Goal: Task Accomplishment & Management: Use online tool/utility

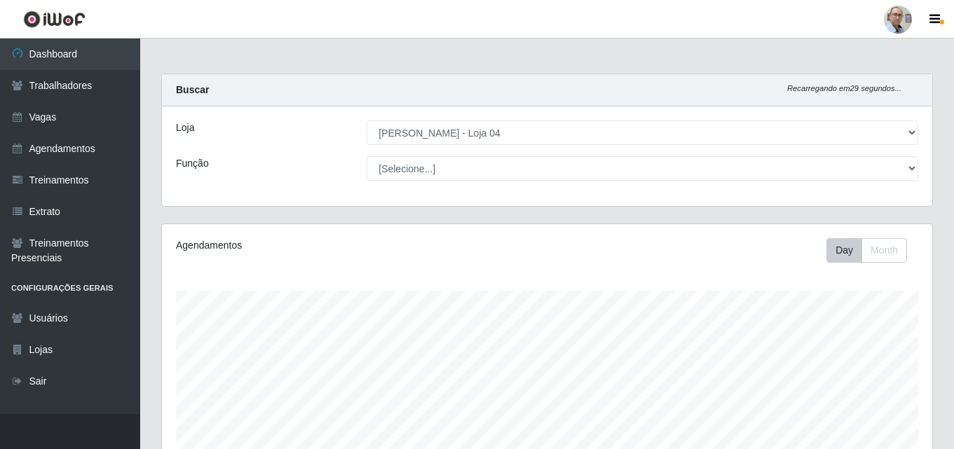
select select "251"
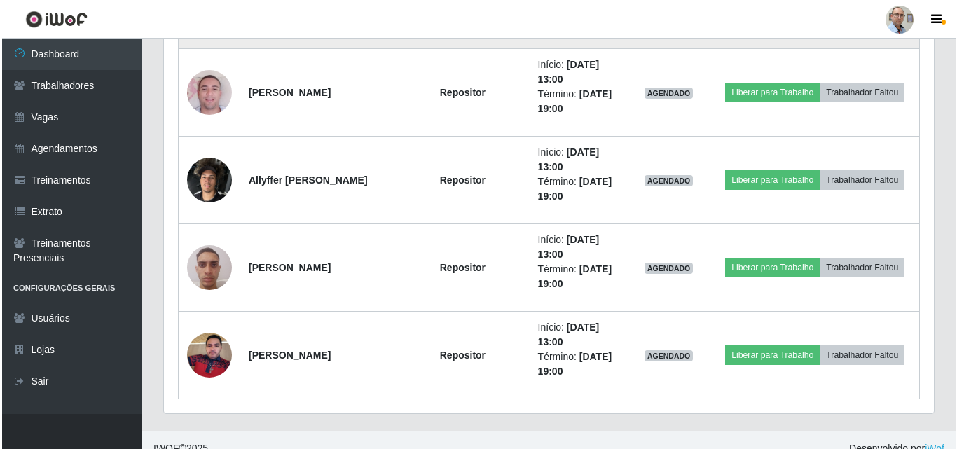
scroll to position [3560, 0]
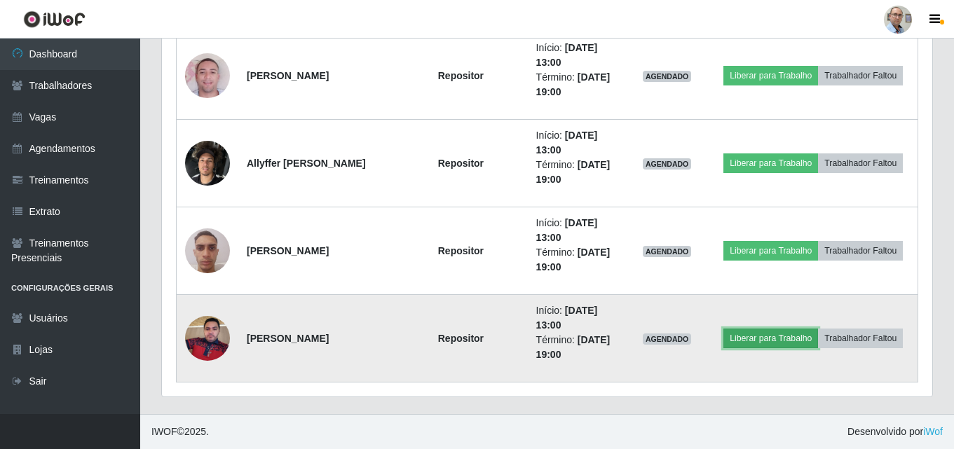
click at [815, 330] on button "Liberar para Trabalho" at bounding box center [770, 339] width 95 height 20
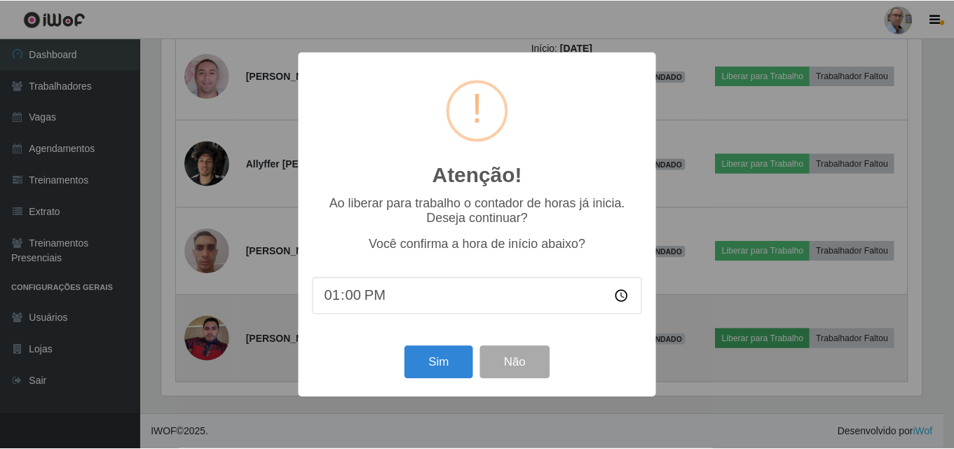
scroll to position [291, 763]
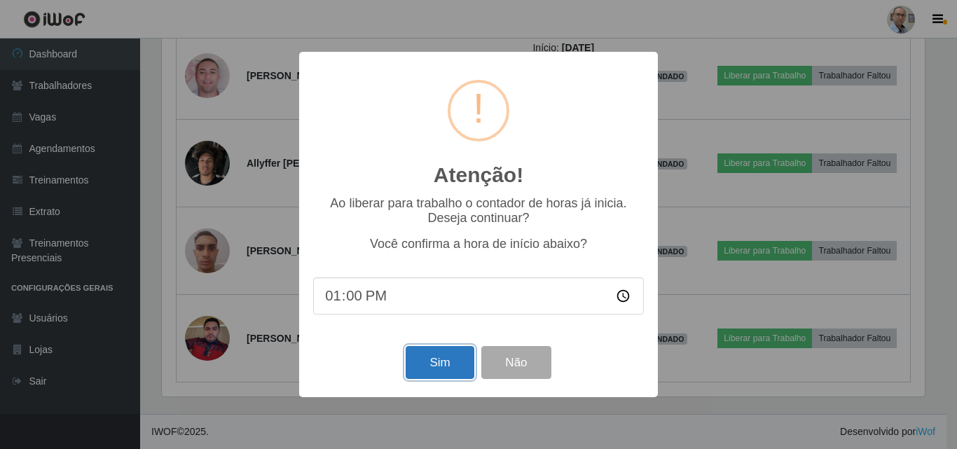
click at [431, 368] on button "Sim" at bounding box center [440, 362] width 68 height 33
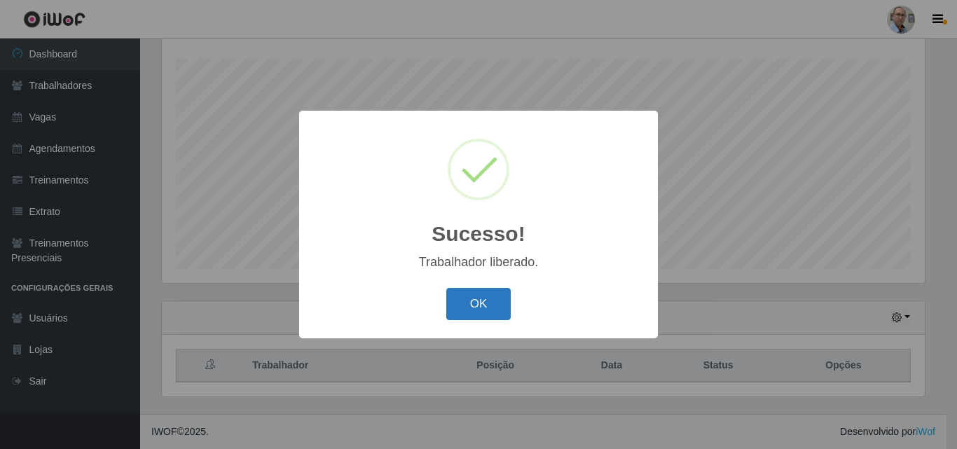
click at [477, 298] on button "OK" at bounding box center [478, 304] width 65 height 33
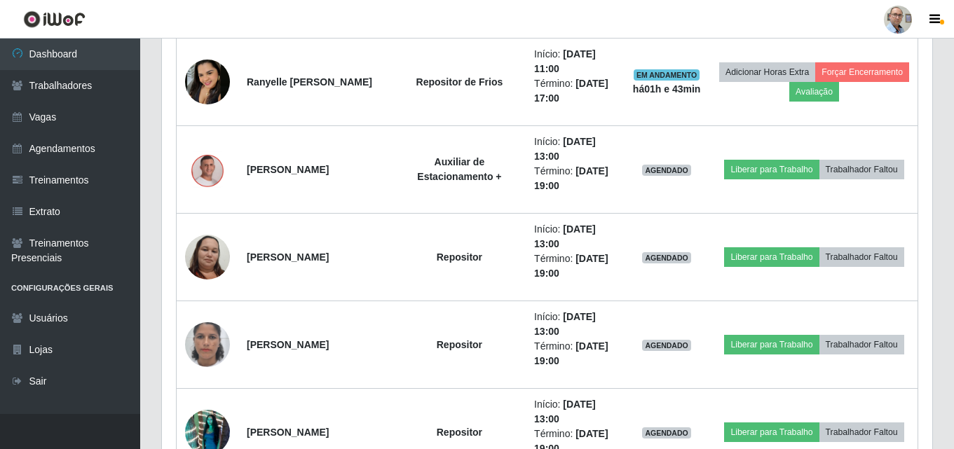
scroll to position [2544, 0]
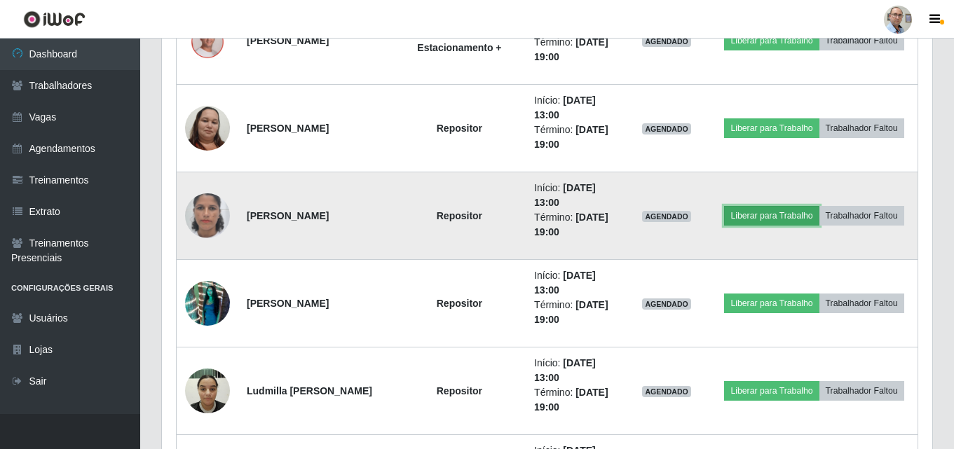
click at [818, 210] on button "Liberar para Trabalho" at bounding box center [771, 216] width 95 height 20
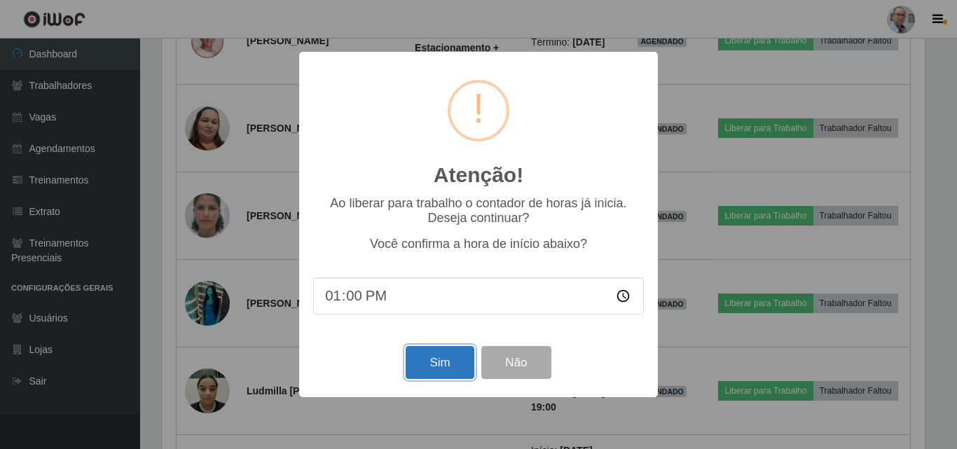
click at [448, 363] on button "Sim" at bounding box center [440, 362] width 68 height 33
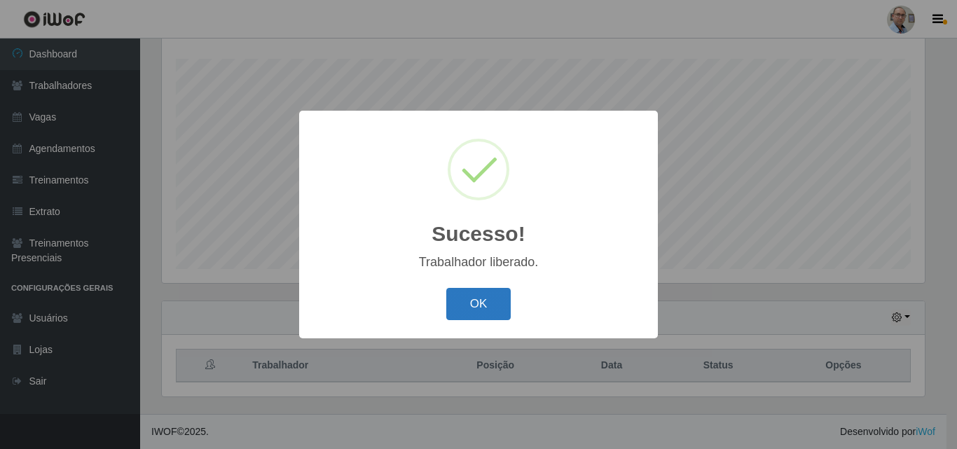
click at [464, 296] on button "OK" at bounding box center [478, 304] width 65 height 33
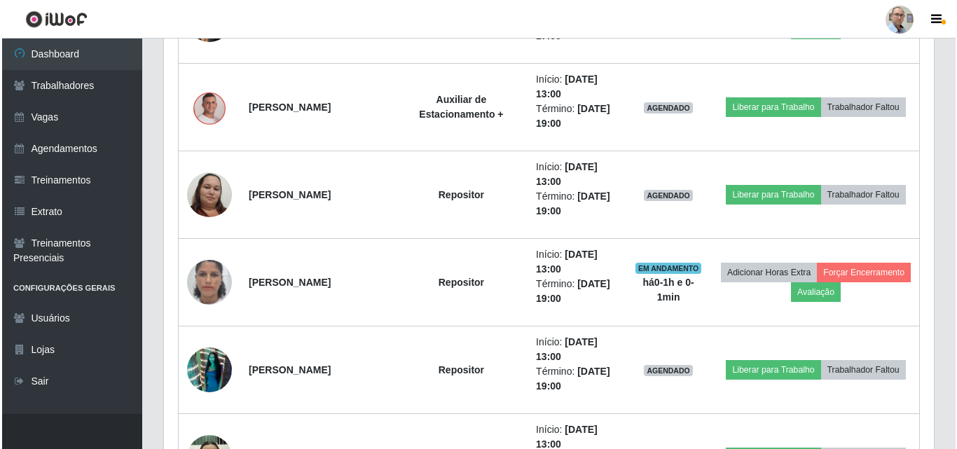
scroll to position [2474, 0]
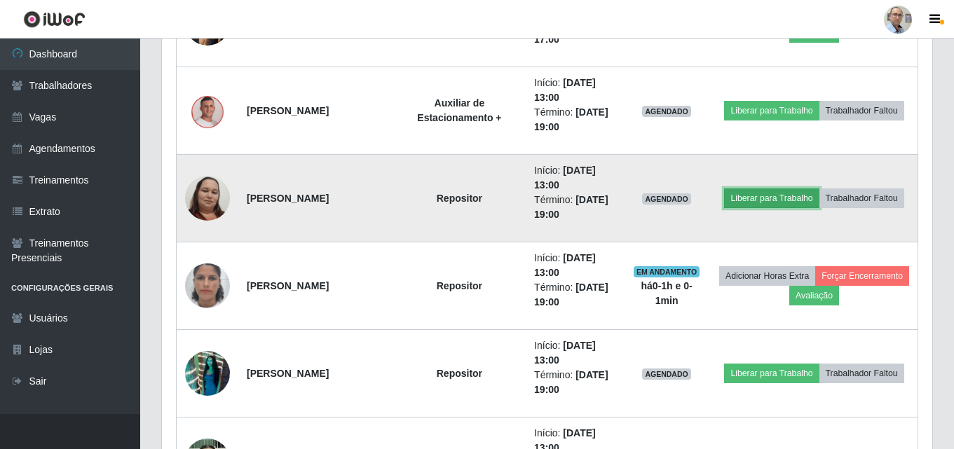
click at [814, 191] on button "Liberar para Trabalho" at bounding box center [771, 199] width 95 height 20
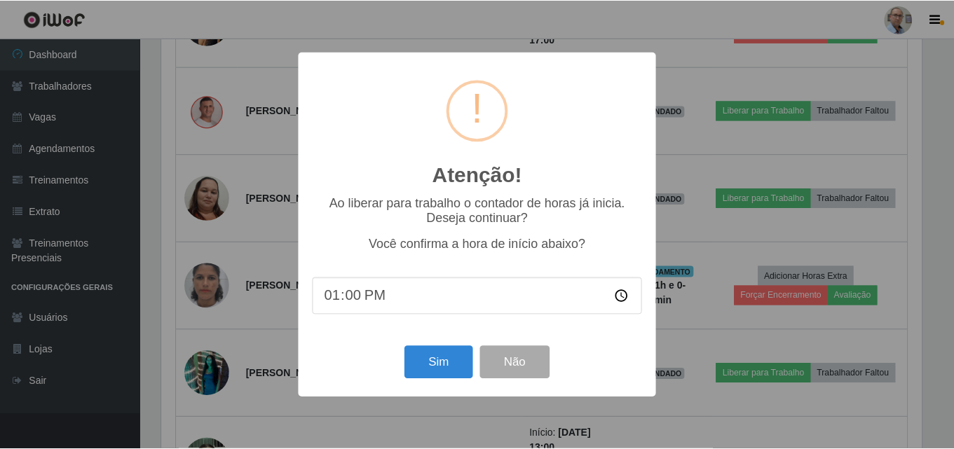
scroll to position [291, 763]
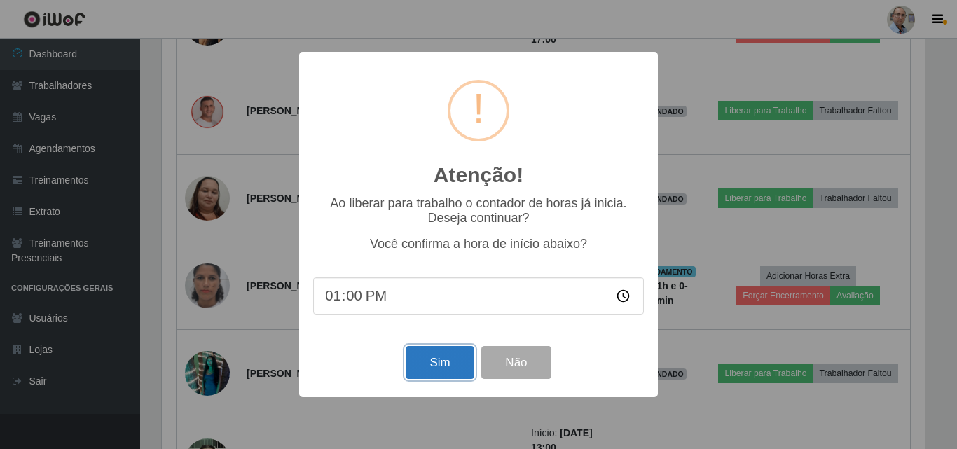
click at [439, 359] on button "Sim" at bounding box center [440, 362] width 68 height 33
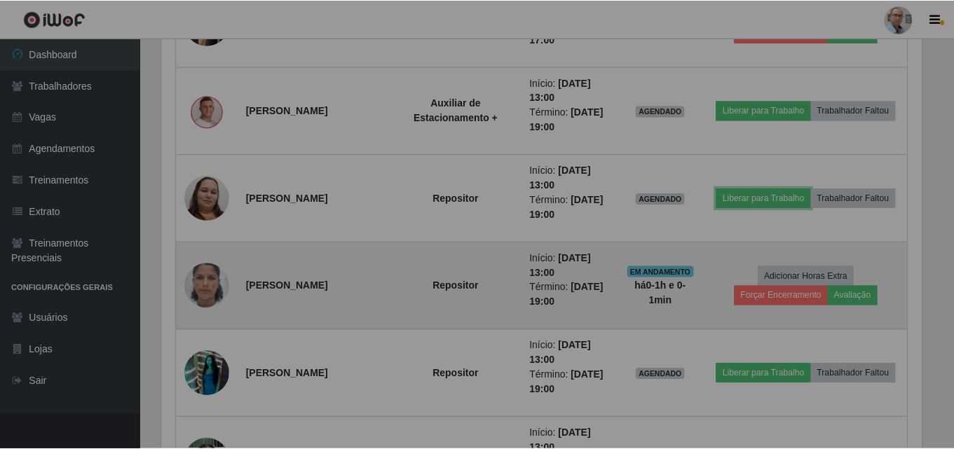
scroll to position [0, 0]
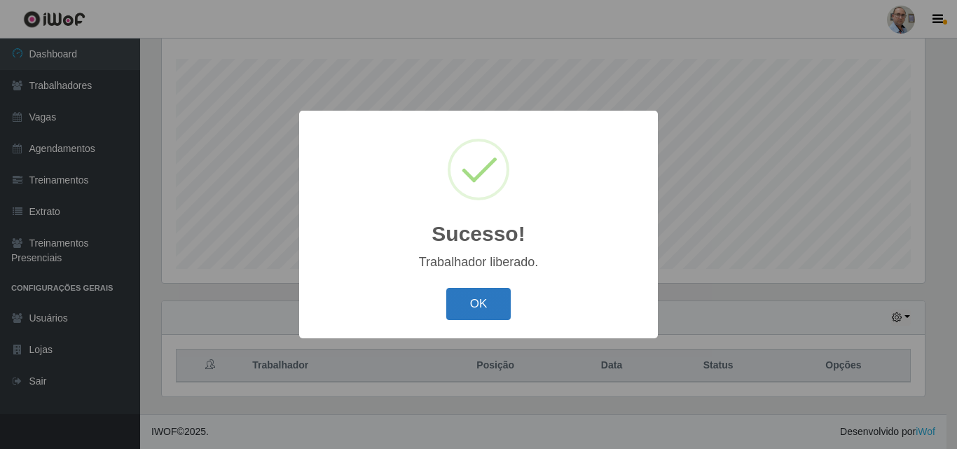
click at [497, 304] on button "OK" at bounding box center [478, 304] width 65 height 33
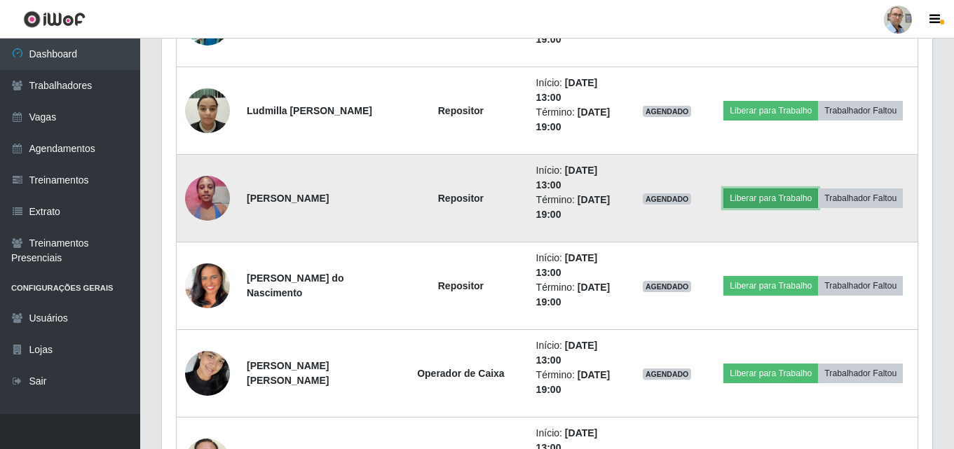
click at [781, 191] on button "Liberar para Trabalho" at bounding box center [770, 199] width 95 height 20
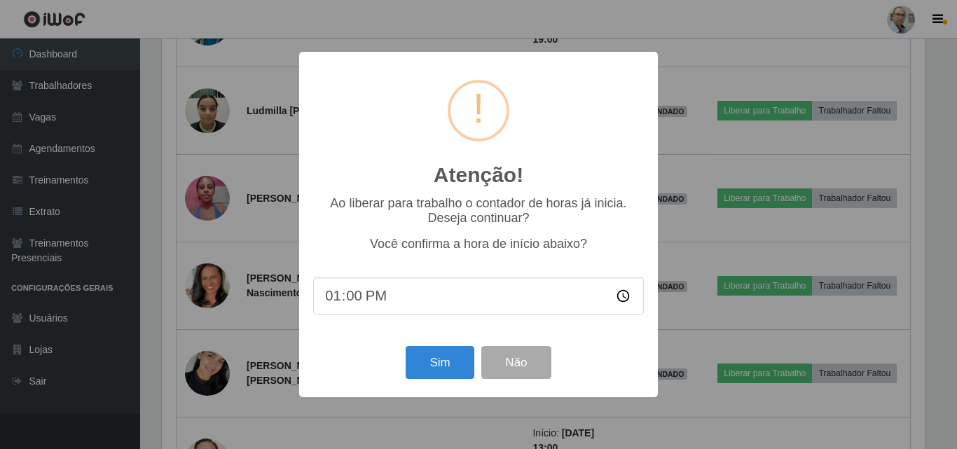
click at [690, 200] on div "Atenção! × Ao liberar para trabalho o contador de horas já inicia. Deseja conti…" at bounding box center [478, 224] width 957 height 449
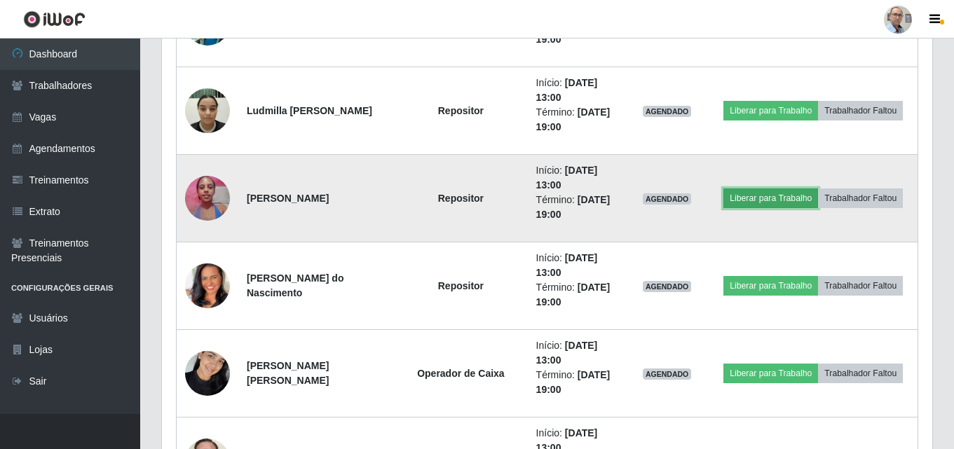
click at [814, 189] on button "Liberar para Trabalho" at bounding box center [770, 199] width 95 height 20
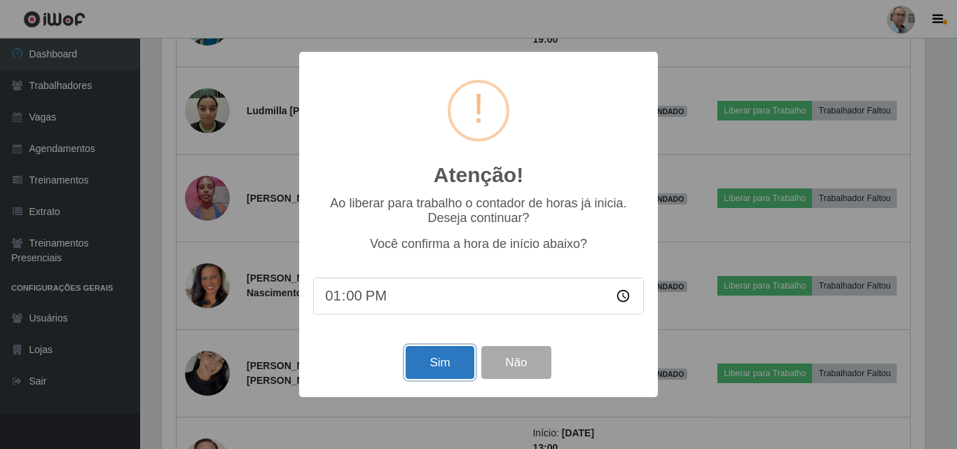
click at [444, 358] on button "Sim" at bounding box center [440, 362] width 68 height 33
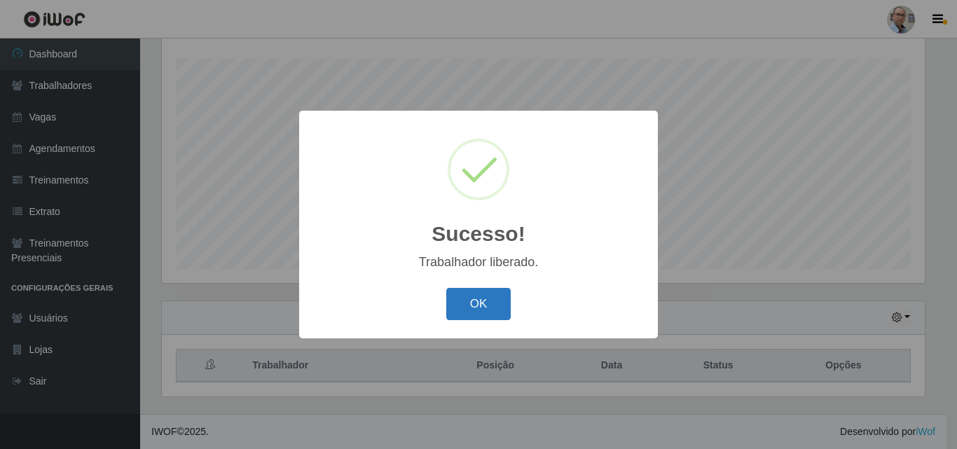
click at [474, 308] on button "OK" at bounding box center [478, 304] width 65 height 33
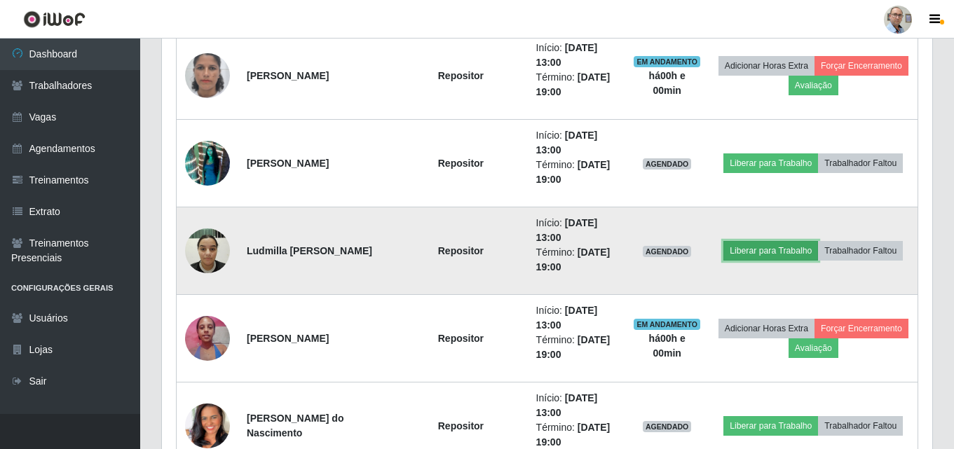
click at [806, 243] on button "Liberar para Trabalho" at bounding box center [770, 251] width 95 height 20
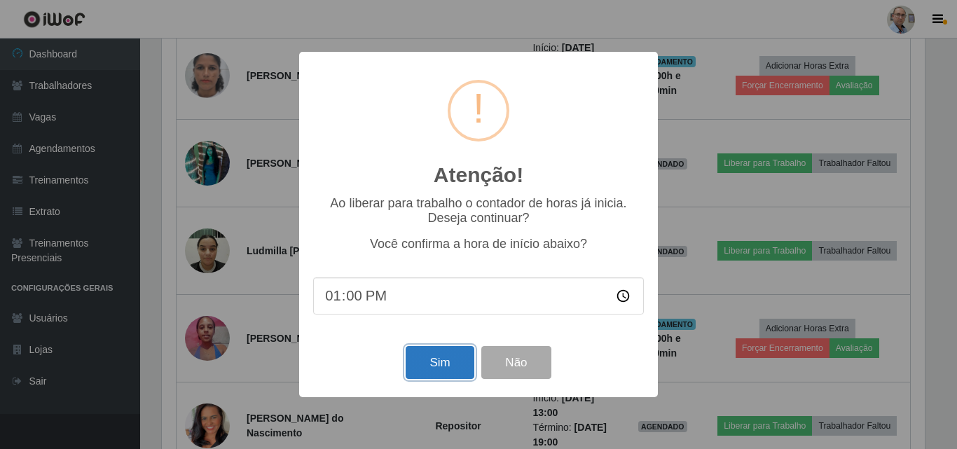
click at [453, 360] on button "Sim" at bounding box center [440, 362] width 68 height 33
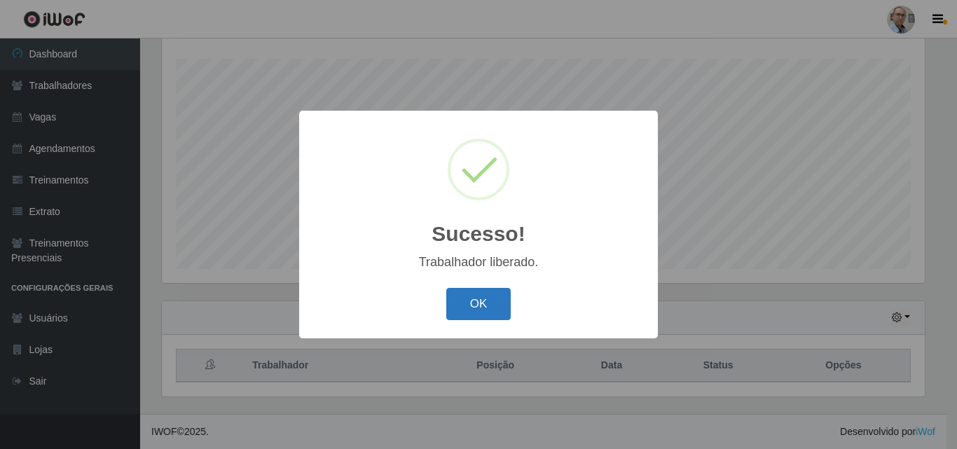
click at [481, 306] on button "OK" at bounding box center [478, 304] width 65 height 33
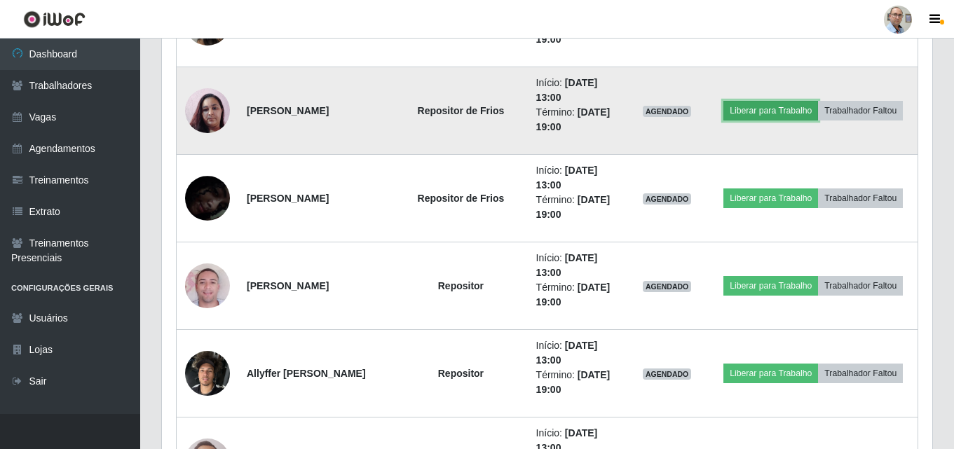
click at [812, 107] on button "Liberar para Trabalho" at bounding box center [770, 111] width 95 height 20
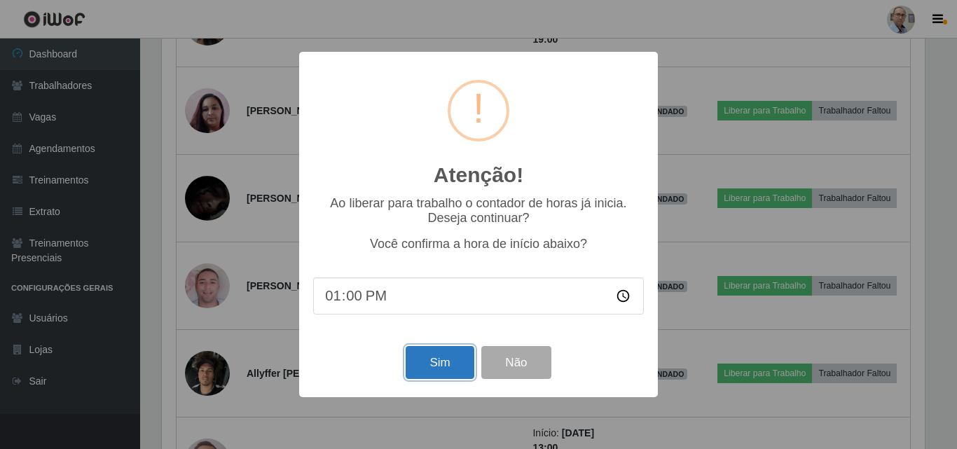
click at [448, 361] on button "Sim" at bounding box center [440, 362] width 68 height 33
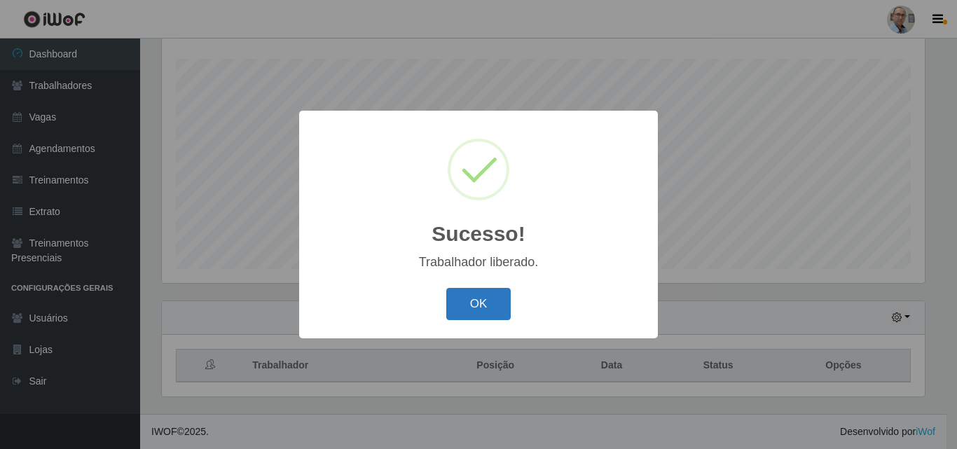
click at [460, 320] on button "OK" at bounding box center [478, 304] width 65 height 33
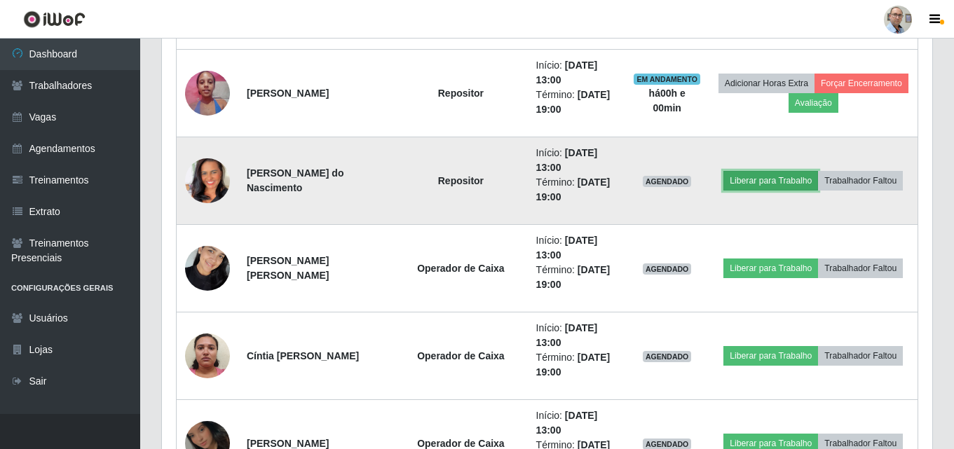
click at [795, 171] on button "Liberar para Trabalho" at bounding box center [770, 181] width 95 height 20
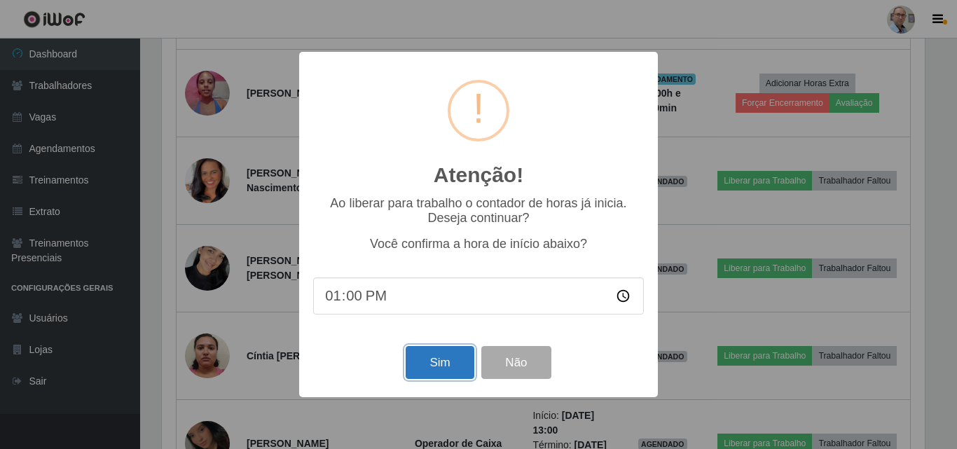
click at [456, 365] on button "Sim" at bounding box center [440, 362] width 68 height 33
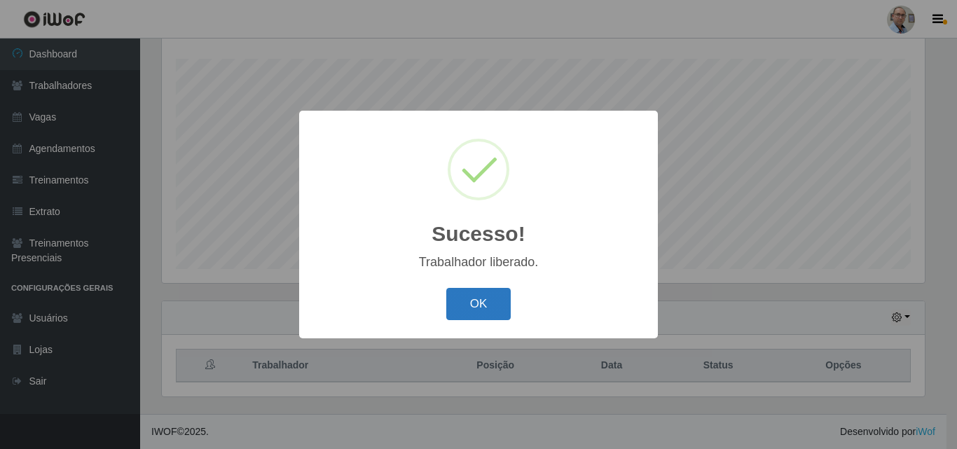
click at [480, 306] on button "OK" at bounding box center [478, 304] width 65 height 33
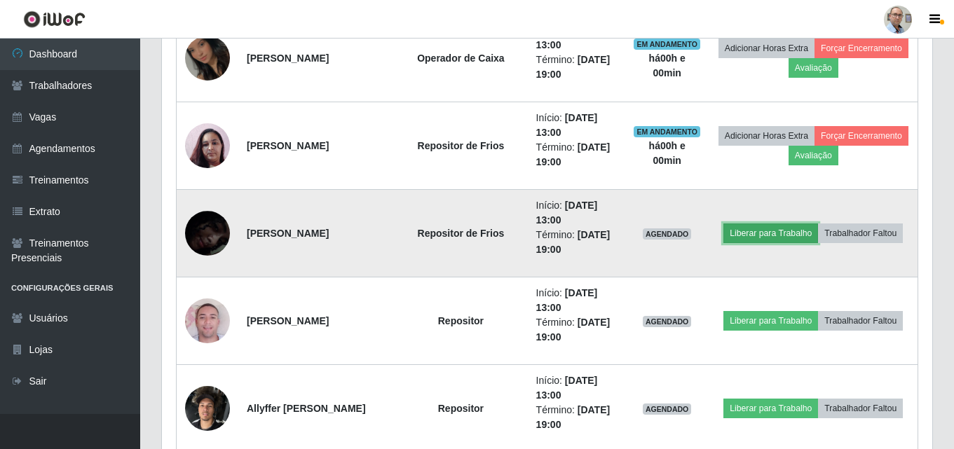
click at [794, 225] on button "Liberar para Trabalho" at bounding box center [770, 234] width 95 height 20
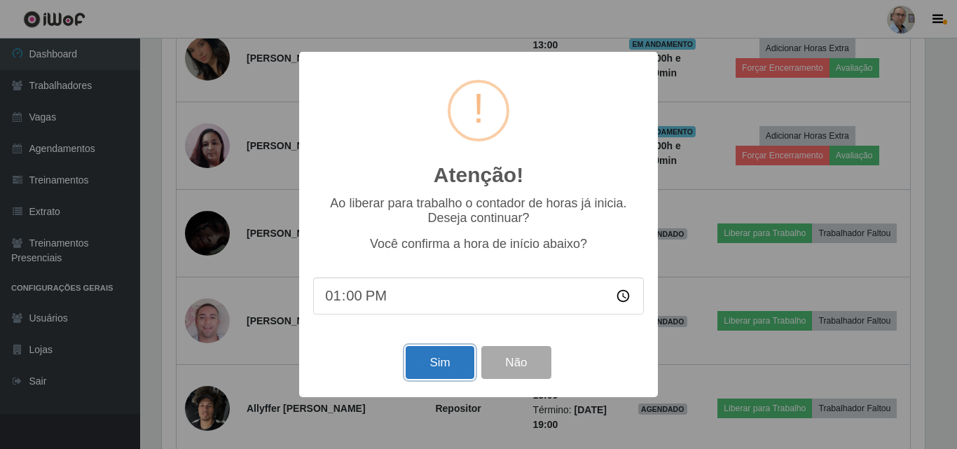
click at [455, 362] on button "Sim" at bounding box center [440, 362] width 68 height 33
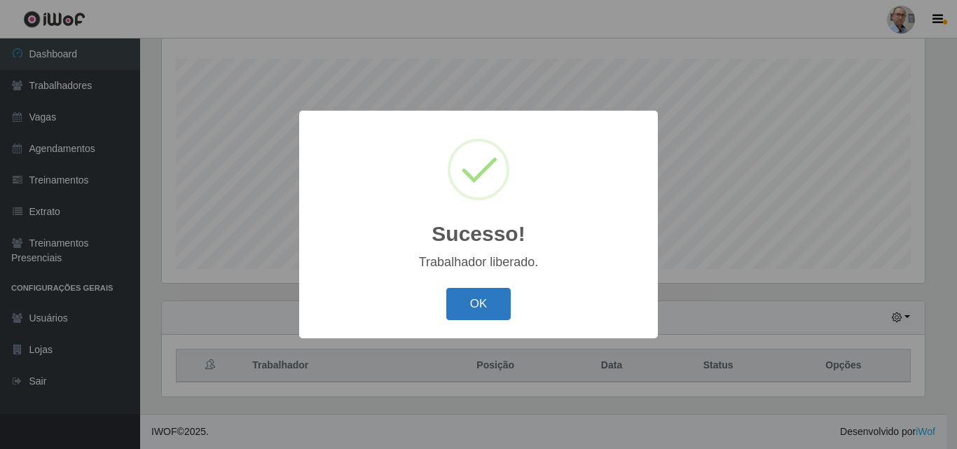
click at [479, 302] on button "OK" at bounding box center [478, 304] width 65 height 33
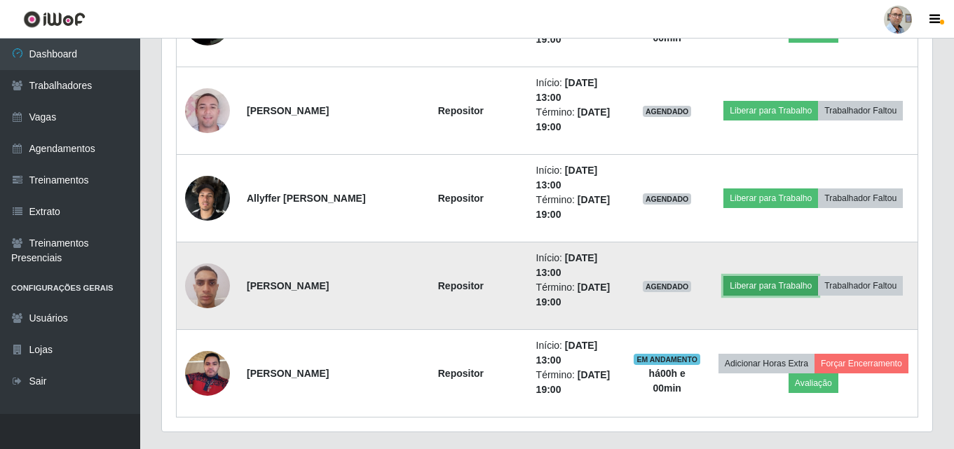
click at [818, 276] on button "Liberar para Trabalho" at bounding box center [770, 286] width 95 height 20
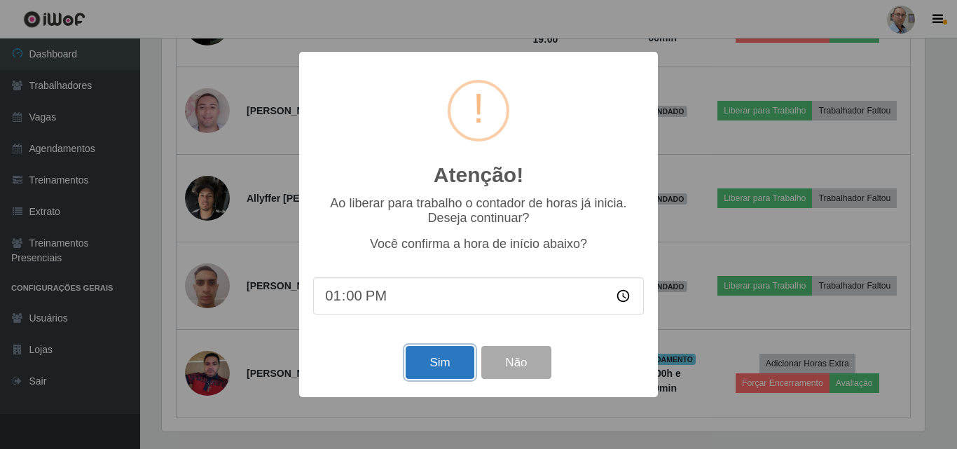
click at [433, 369] on button "Sim" at bounding box center [440, 362] width 68 height 33
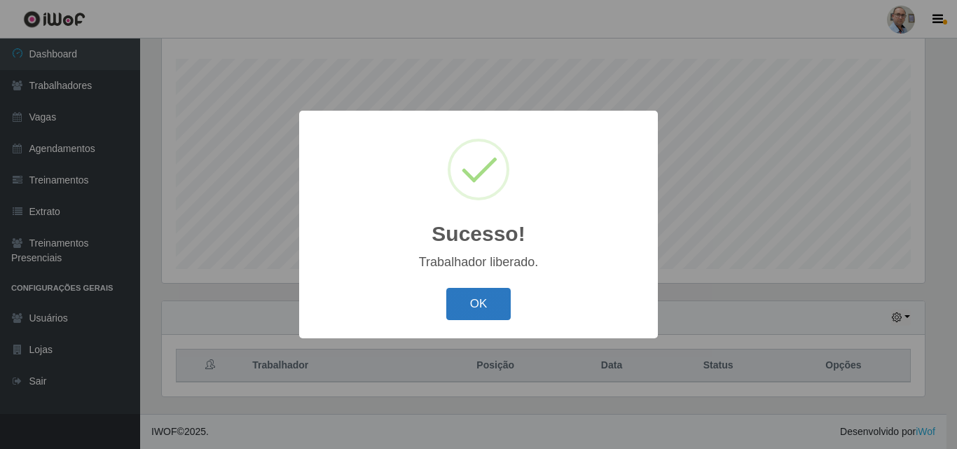
click at [477, 304] on button "OK" at bounding box center [478, 304] width 65 height 33
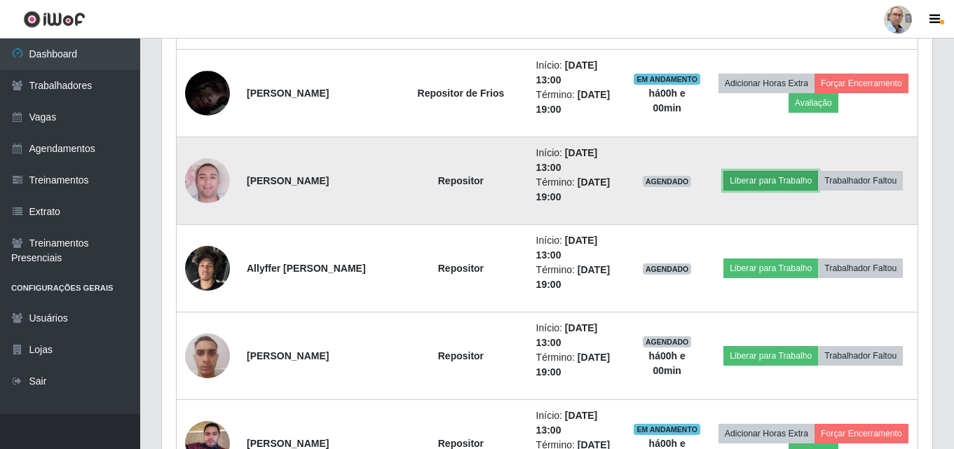
click at [818, 172] on button "Liberar para Trabalho" at bounding box center [770, 181] width 95 height 20
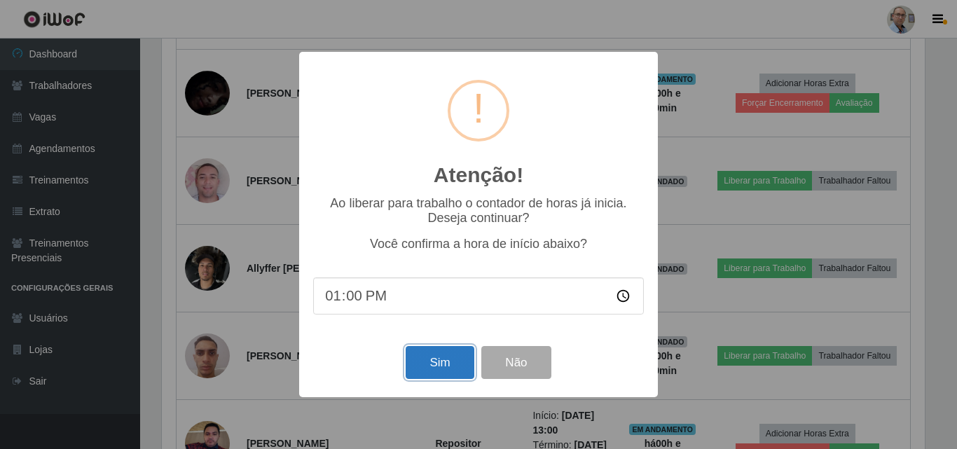
click at [446, 362] on button "Sim" at bounding box center [440, 362] width 68 height 33
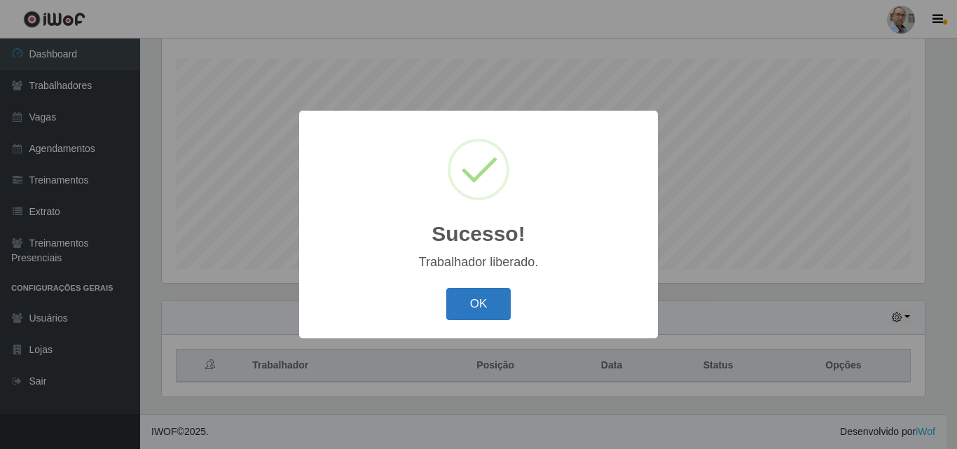
click at [482, 297] on button "OK" at bounding box center [478, 304] width 65 height 33
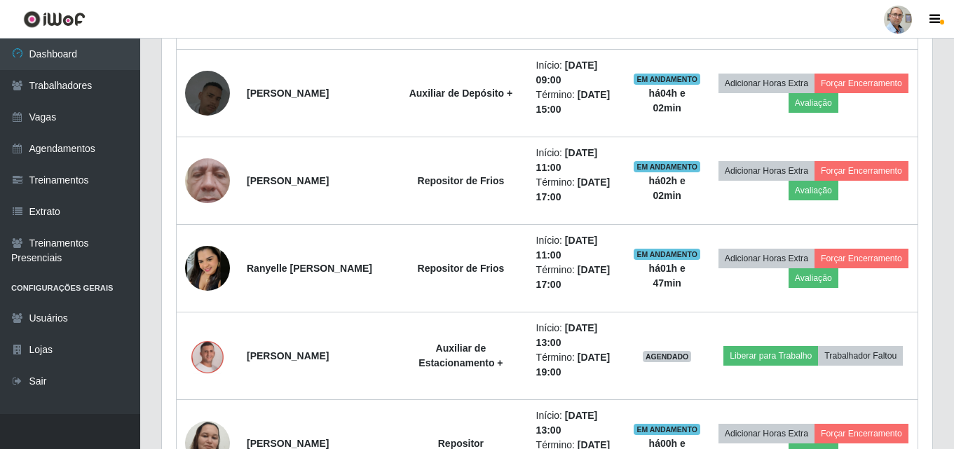
scroll to position [2299, 0]
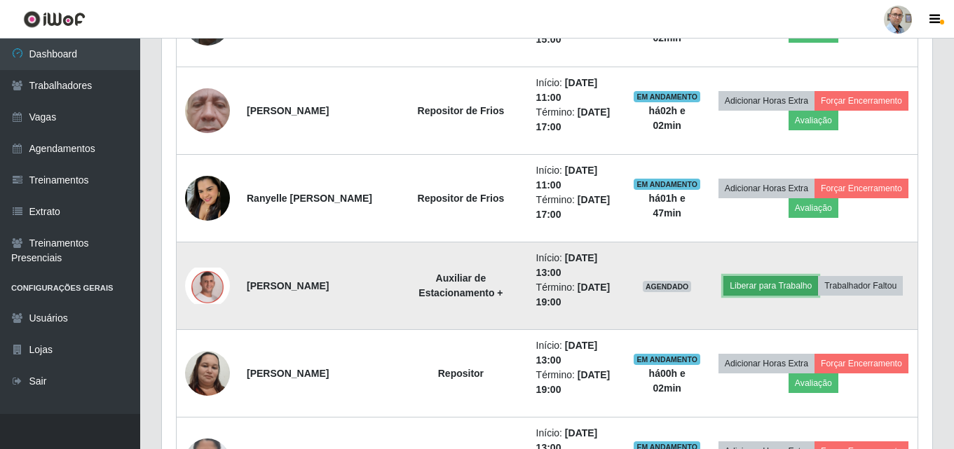
click at [818, 276] on button "Liberar para Trabalho" at bounding box center [770, 286] width 95 height 20
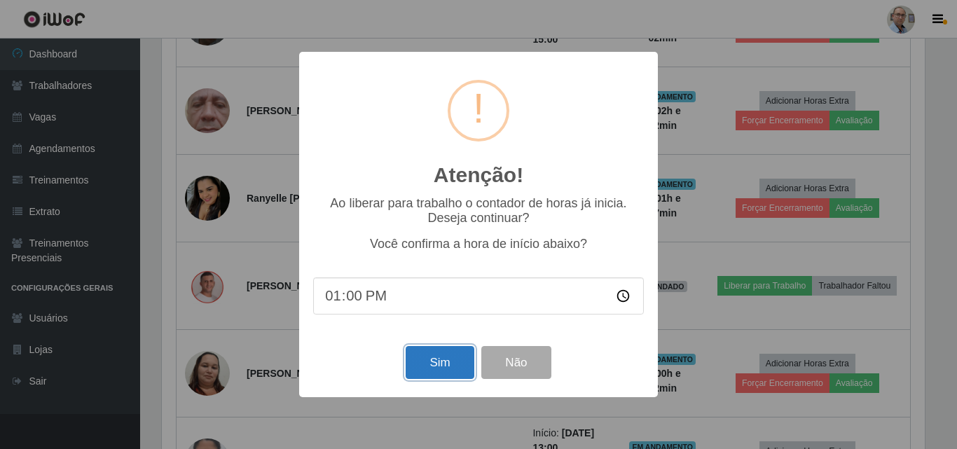
click at [441, 364] on button "Sim" at bounding box center [440, 362] width 68 height 33
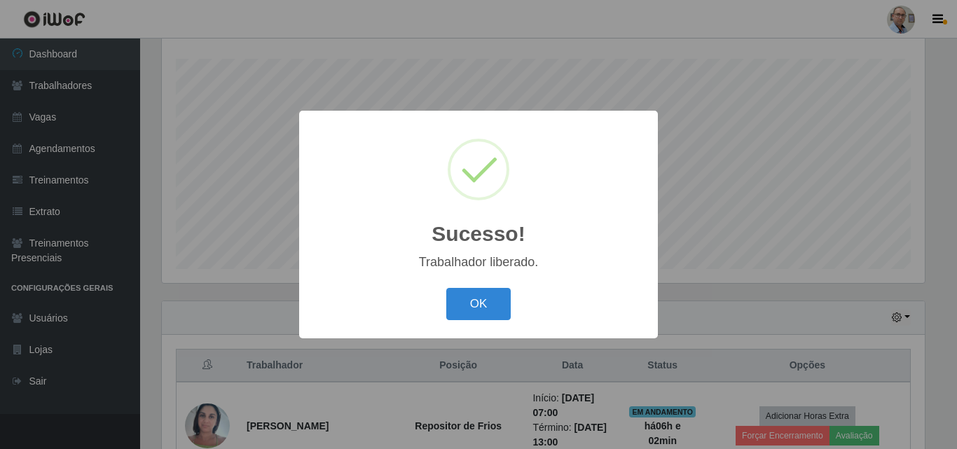
click at [446, 288] on button "OK" at bounding box center [478, 304] width 65 height 33
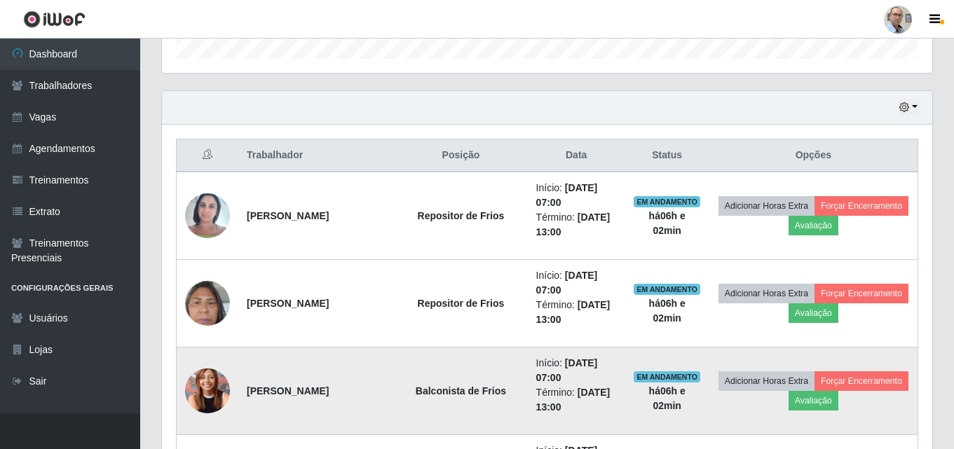
scroll to position [582, 0]
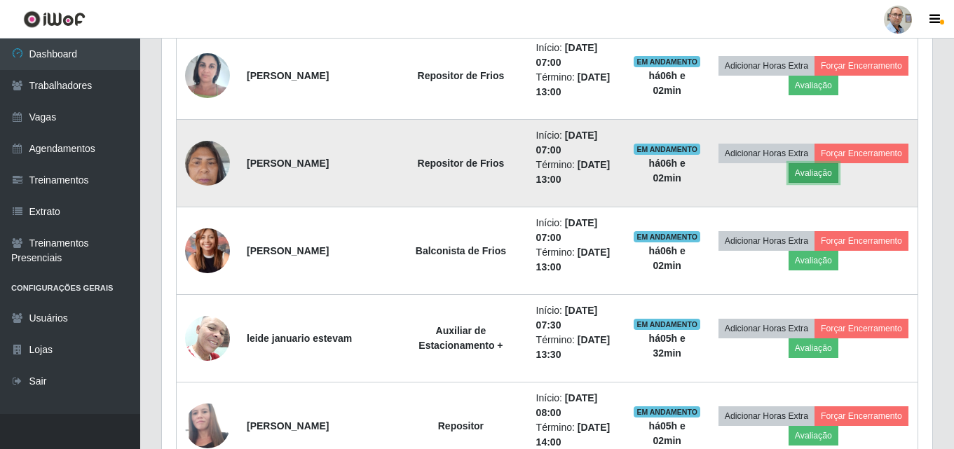
click at [838, 172] on button "Avaliação" at bounding box center [813, 173] width 50 height 20
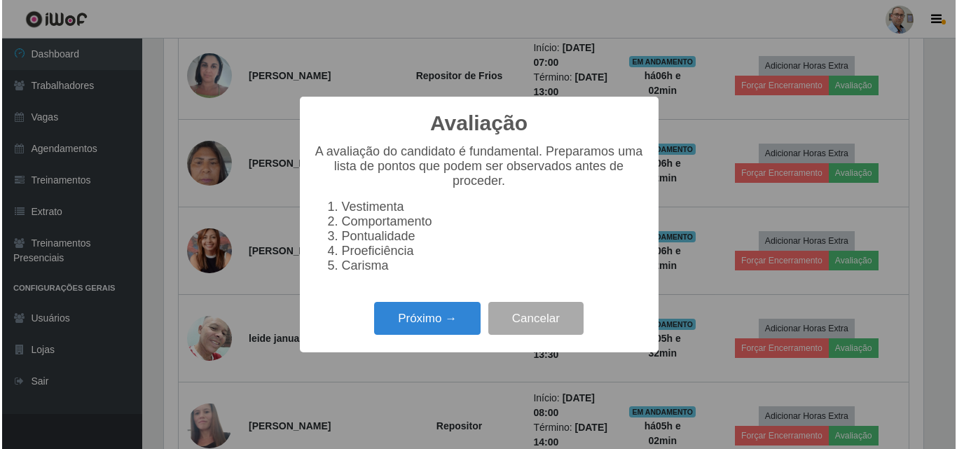
scroll to position [291, 763]
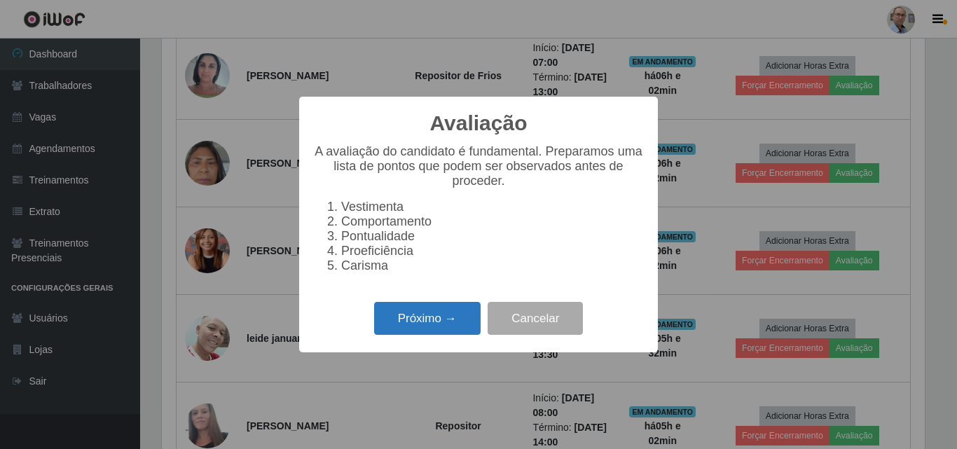
click at [456, 328] on button "Próximo →" at bounding box center [427, 318] width 107 height 33
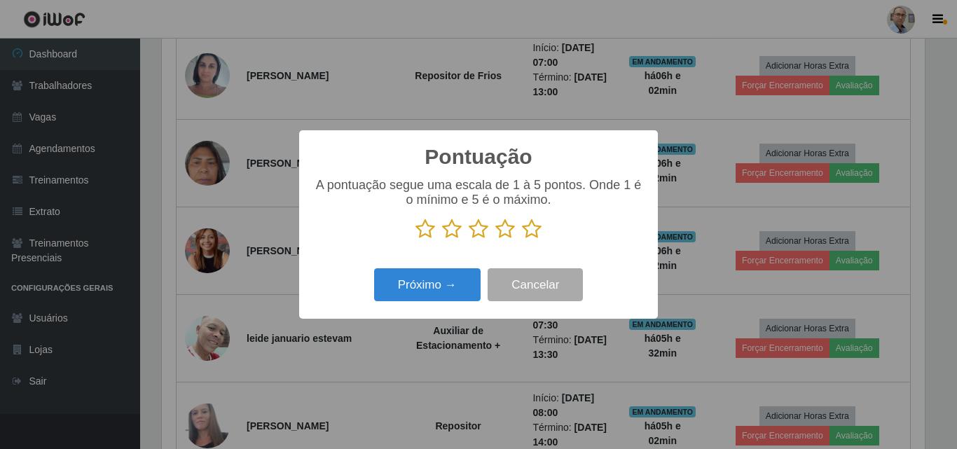
click at [539, 231] on icon at bounding box center [532, 229] width 20 height 21
click at [522, 240] on input "radio" at bounding box center [522, 240] width 0 height 0
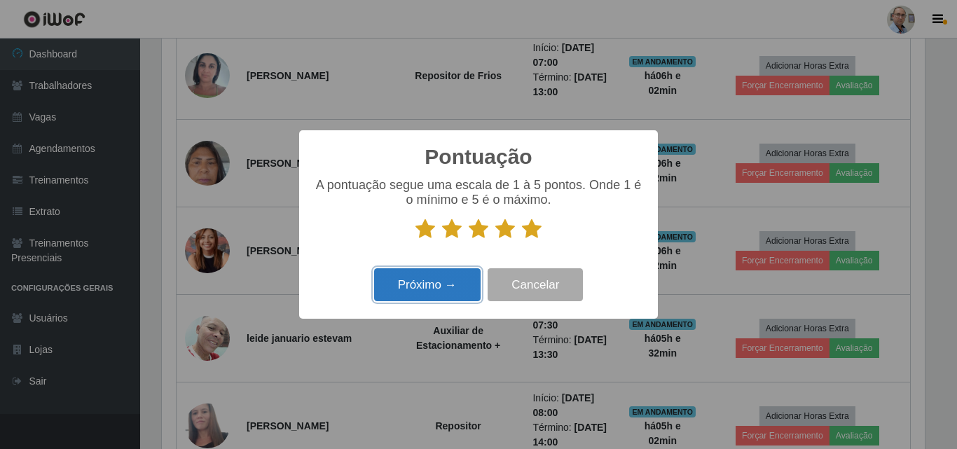
click at [430, 285] on button "Próximo →" at bounding box center [427, 284] width 107 height 33
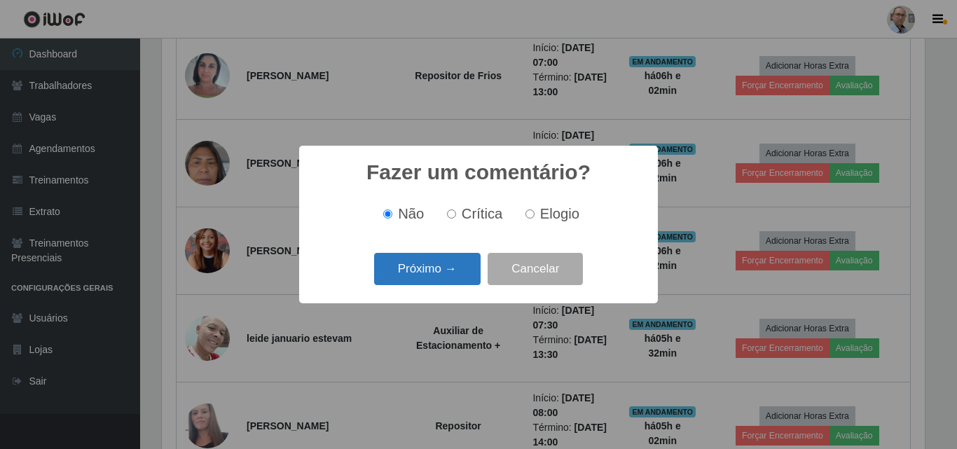
click at [434, 272] on button "Próximo →" at bounding box center [427, 269] width 107 height 33
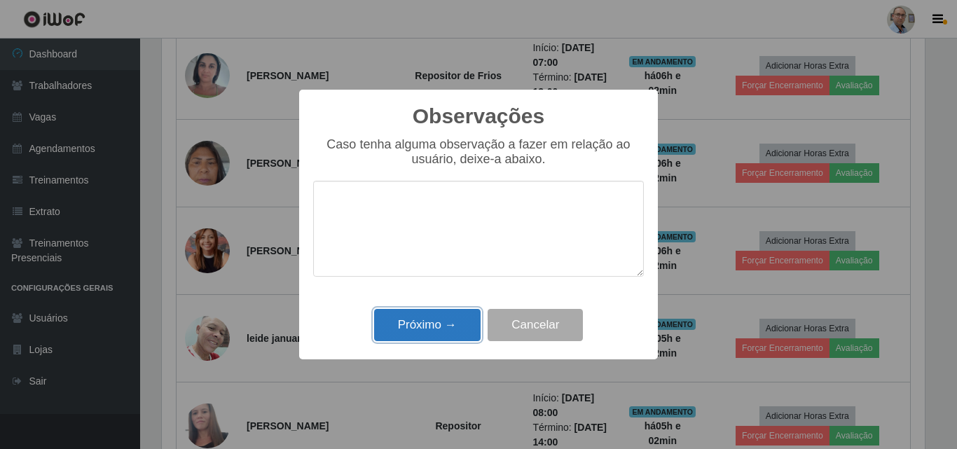
click at [444, 324] on button "Próximo →" at bounding box center [427, 325] width 107 height 33
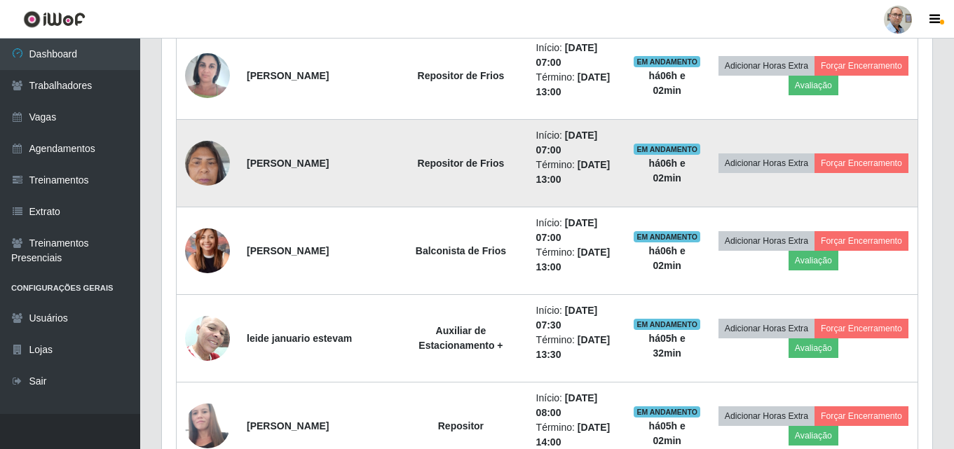
scroll to position [512, 0]
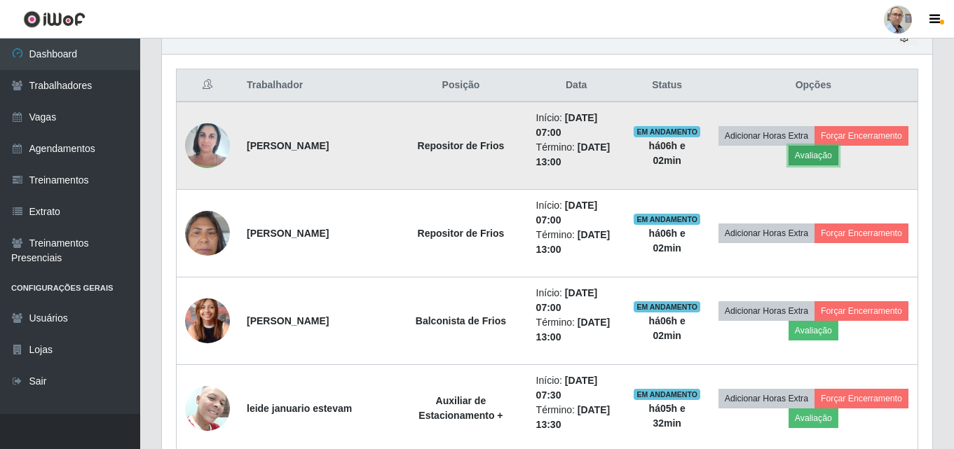
click at [838, 156] on button "Avaliação" at bounding box center [813, 156] width 50 height 20
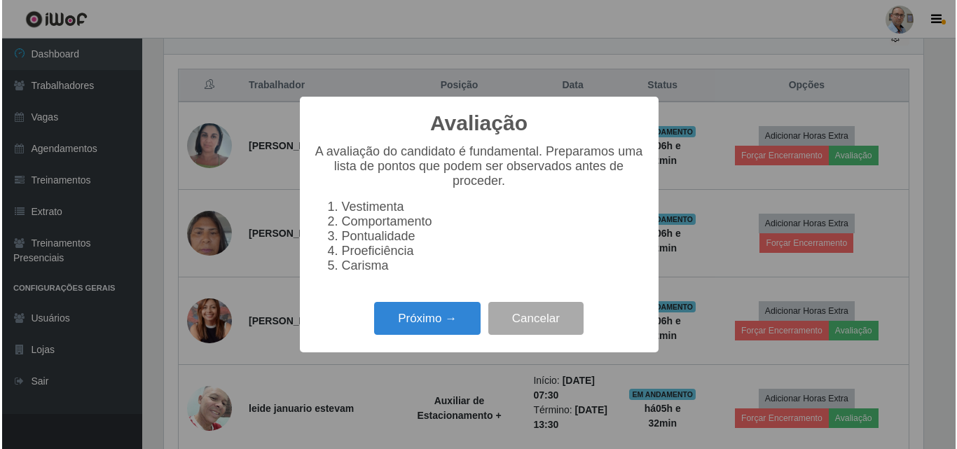
scroll to position [291, 763]
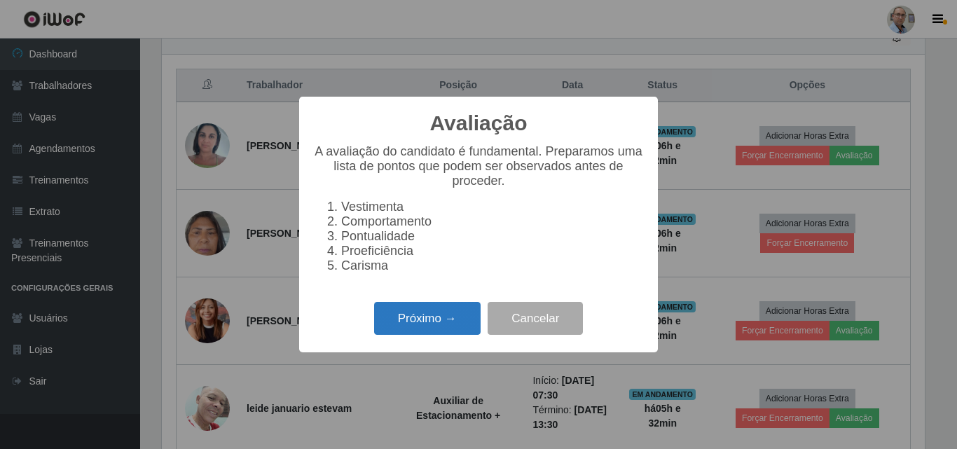
click at [429, 316] on button "Próximo →" at bounding box center [427, 318] width 107 height 33
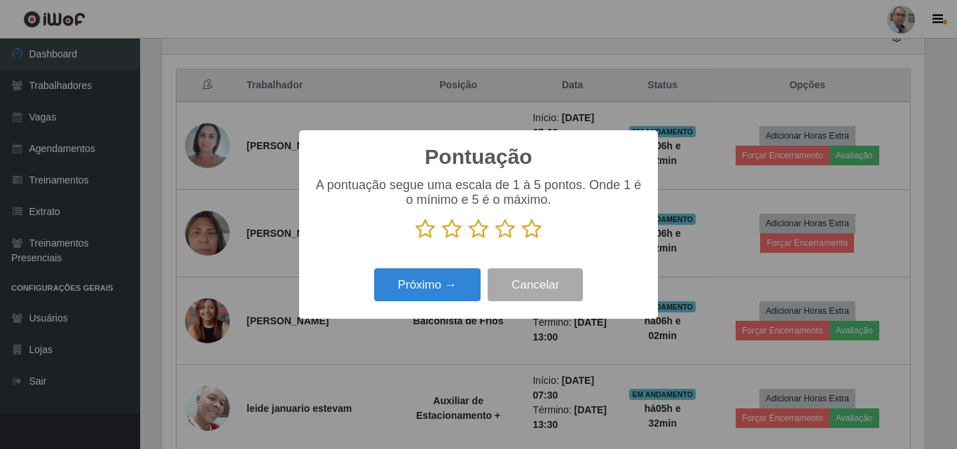
scroll to position [700454, 699982]
click at [526, 231] on icon at bounding box center [532, 229] width 20 height 21
click at [522, 240] on input "radio" at bounding box center [522, 240] width 0 height 0
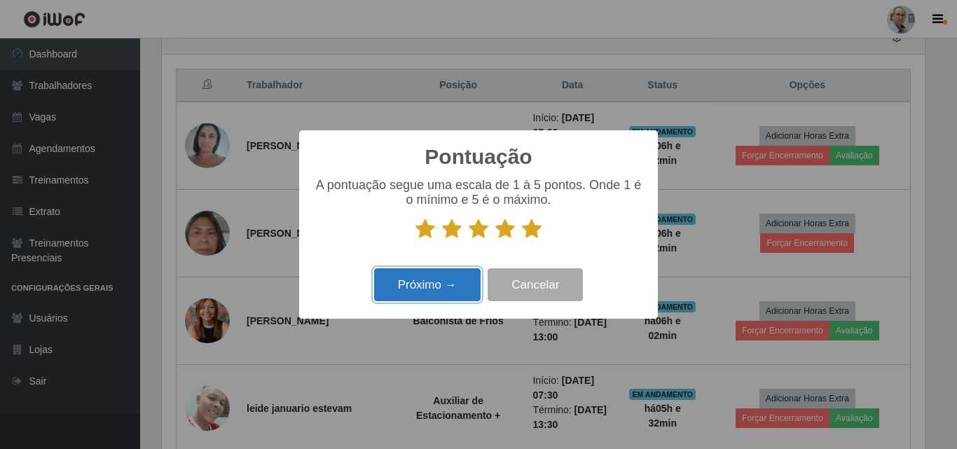
click at [406, 295] on button "Próximo →" at bounding box center [427, 284] width 107 height 33
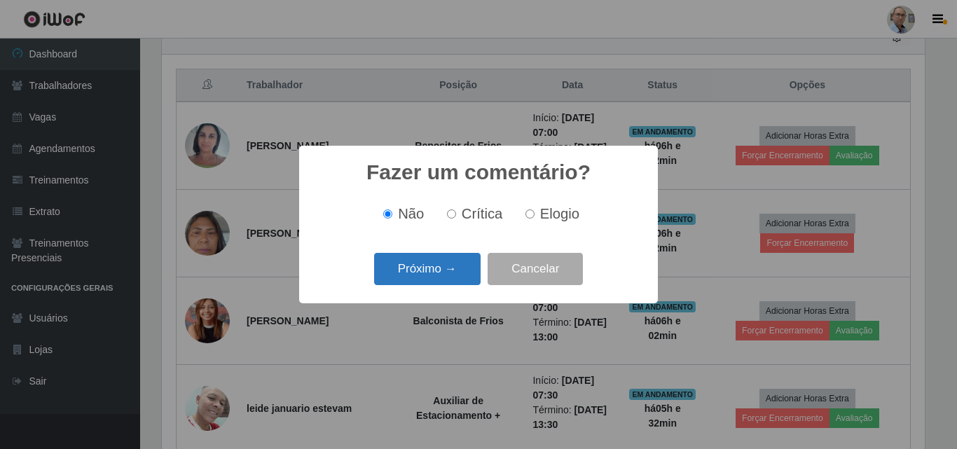
click at [436, 260] on button "Próximo →" at bounding box center [427, 269] width 107 height 33
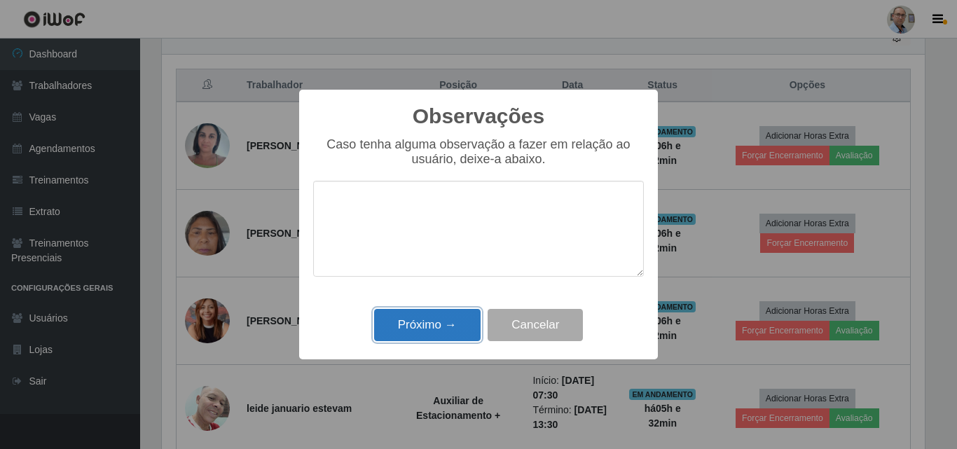
click at [440, 326] on button "Próximo →" at bounding box center [427, 325] width 107 height 33
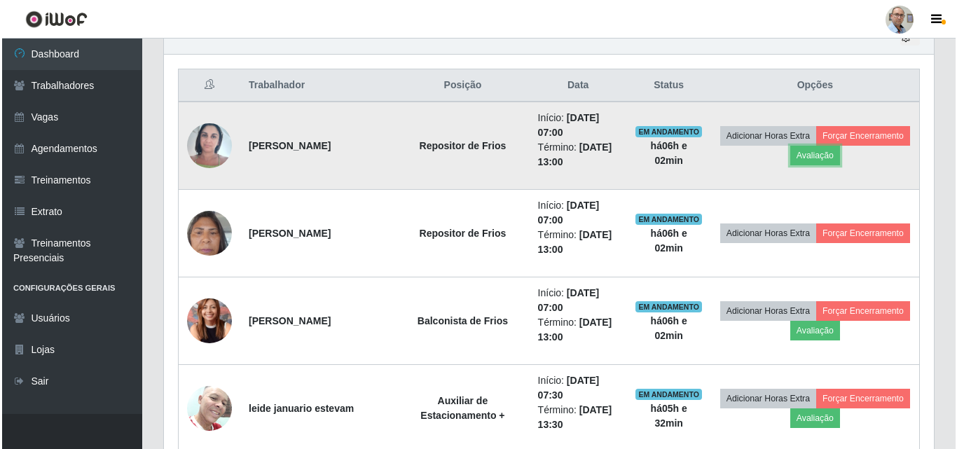
scroll to position [291, 770]
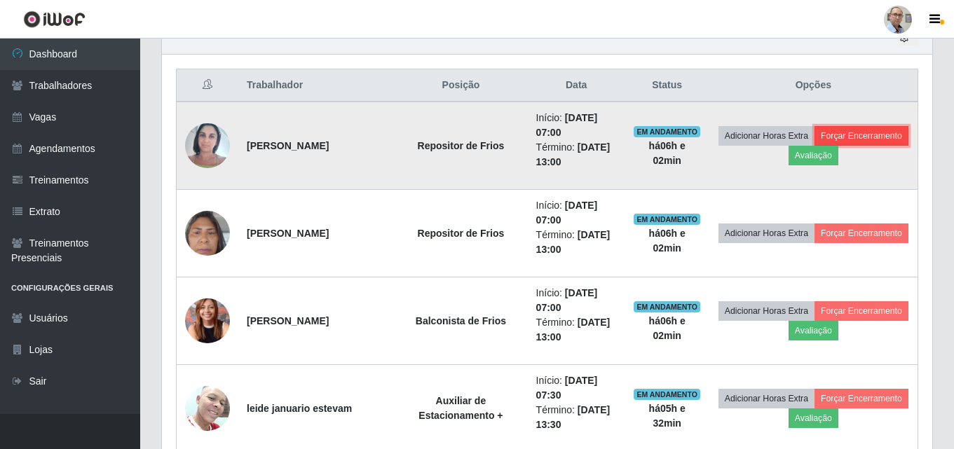
click at [814, 146] on button "Forçar Encerramento" at bounding box center [861, 136] width 94 height 20
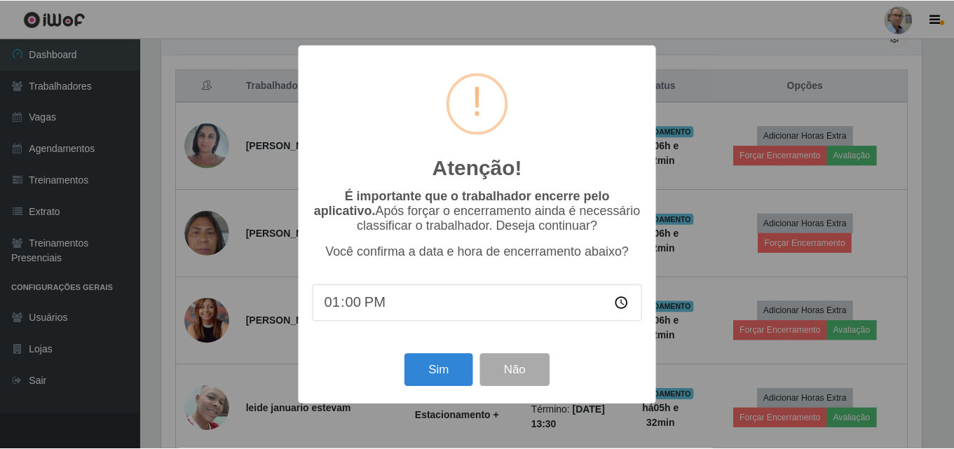
scroll to position [291, 763]
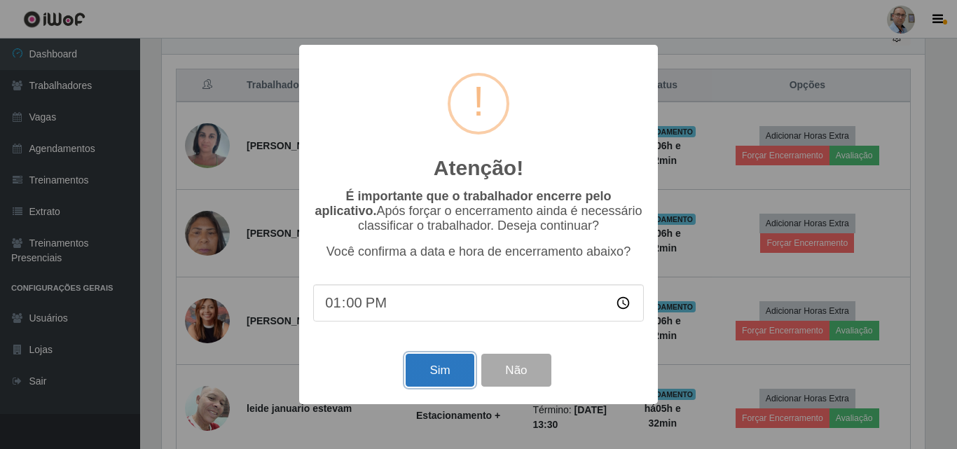
click at [437, 378] on button "Sim" at bounding box center [440, 370] width 68 height 33
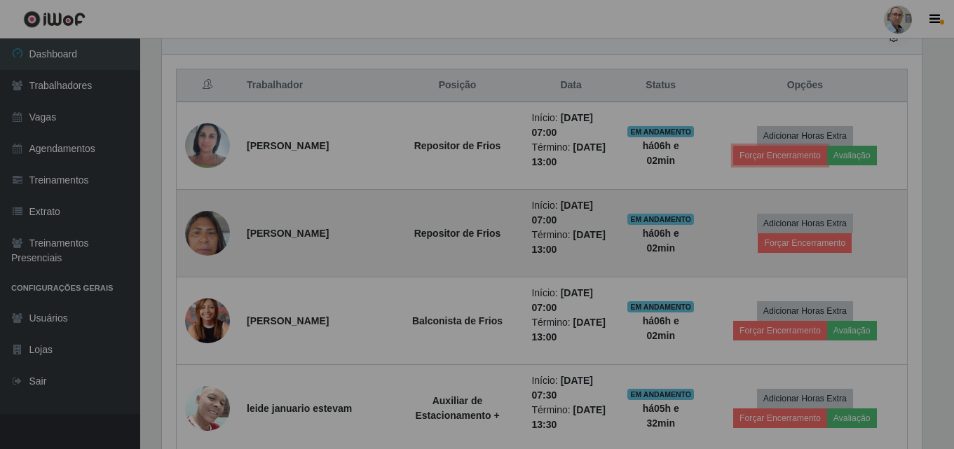
scroll to position [291, 770]
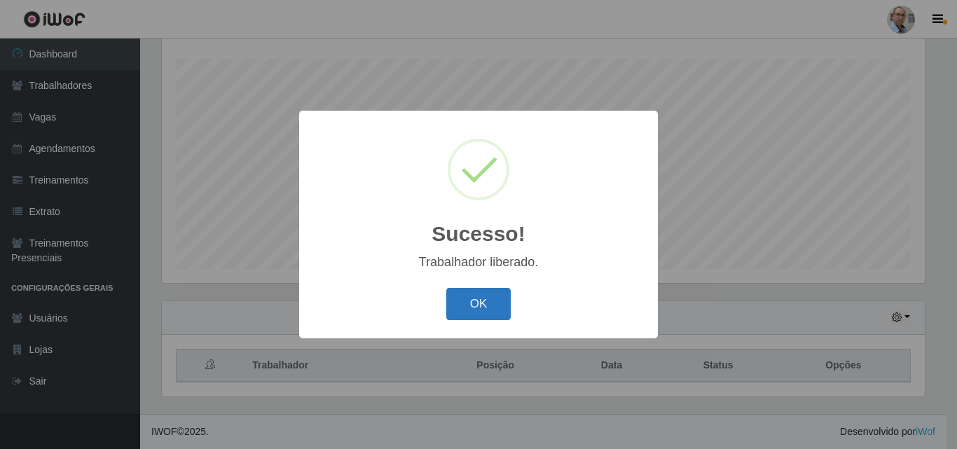
click at [492, 300] on button "OK" at bounding box center [478, 304] width 65 height 33
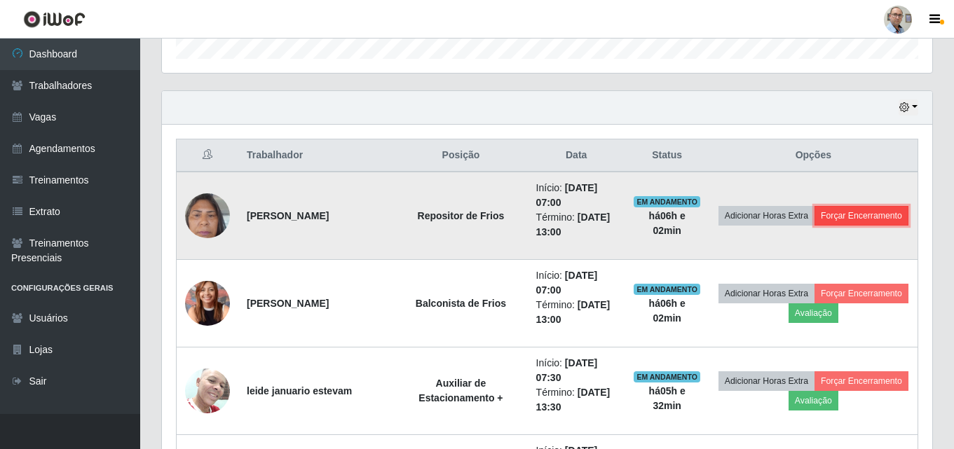
click at [814, 218] on button "Forçar Encerramento" at bounding box center [861, 216] width 94 height 20
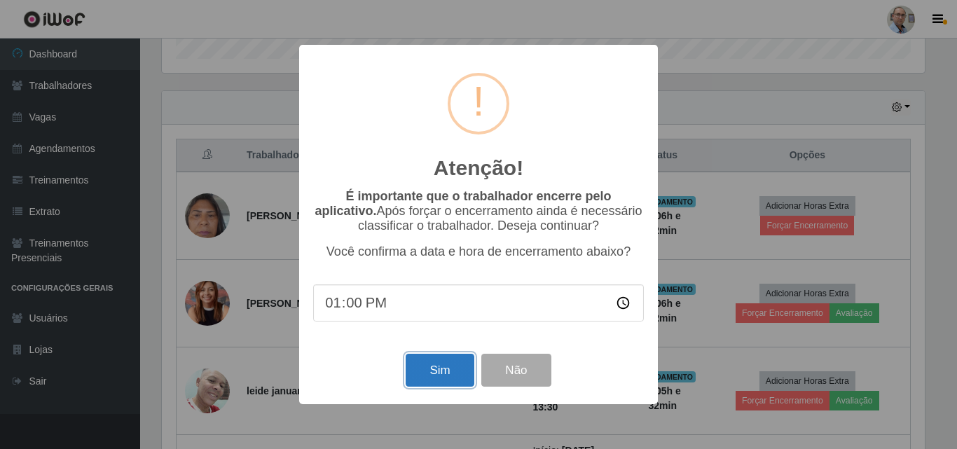
click at [439, 376] on button "Sim" at bounding box center [440, 370] width 68 height 33
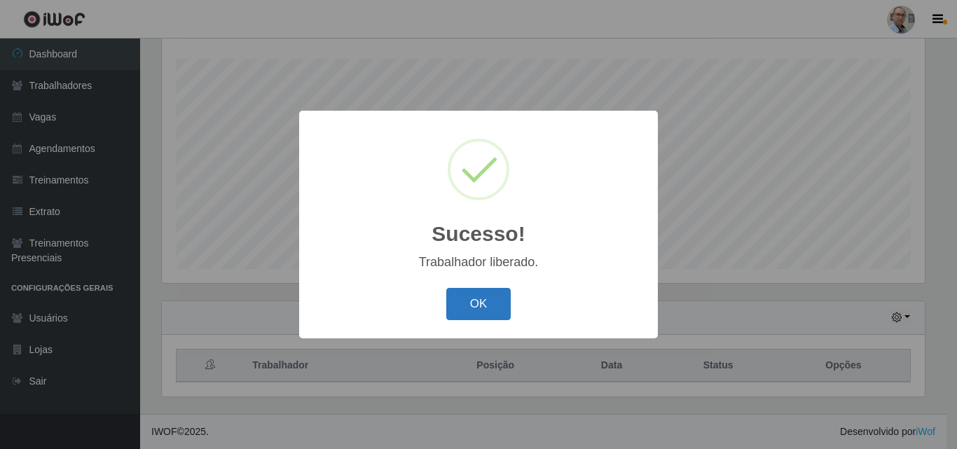
click at [489, 299] on button "OK" at bounding box center [478, 304] width 65 height 33
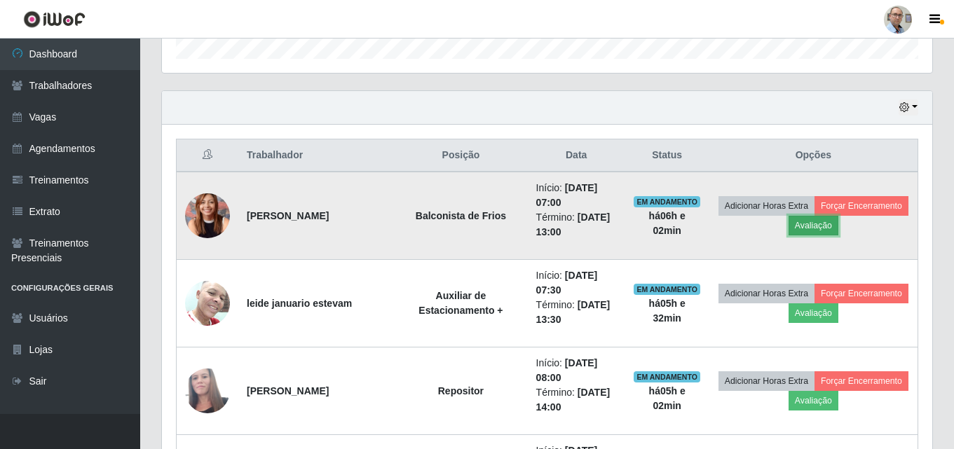
click at [838, 229] on button "Avaliação" at bounding box center [813, 226] width 50 height 20
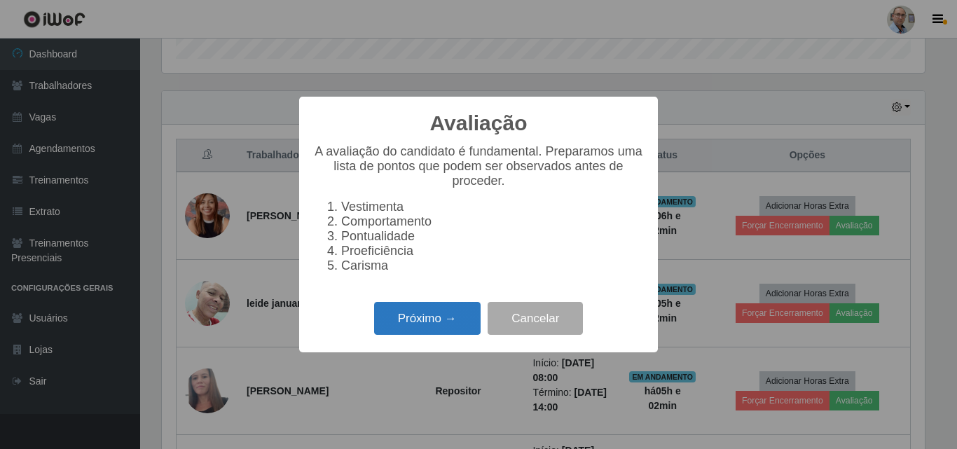
click at [442, 330] on button "Próximo →" at bounding box center [427, 318] width 107 height 33
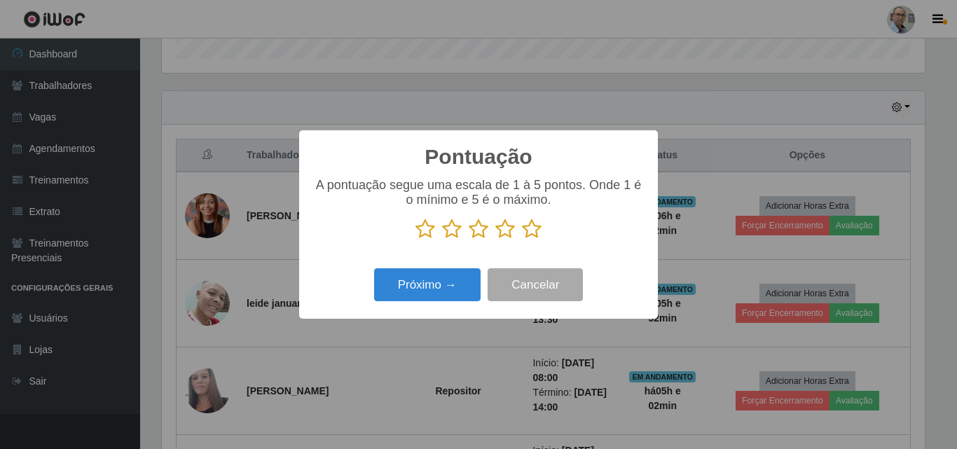
click at [526, 231] on icon at bounding box center [532, 229] width 20 height 21
click at [522, 240] on input "radio" at bounding box center [522, 240] width 0 height 0
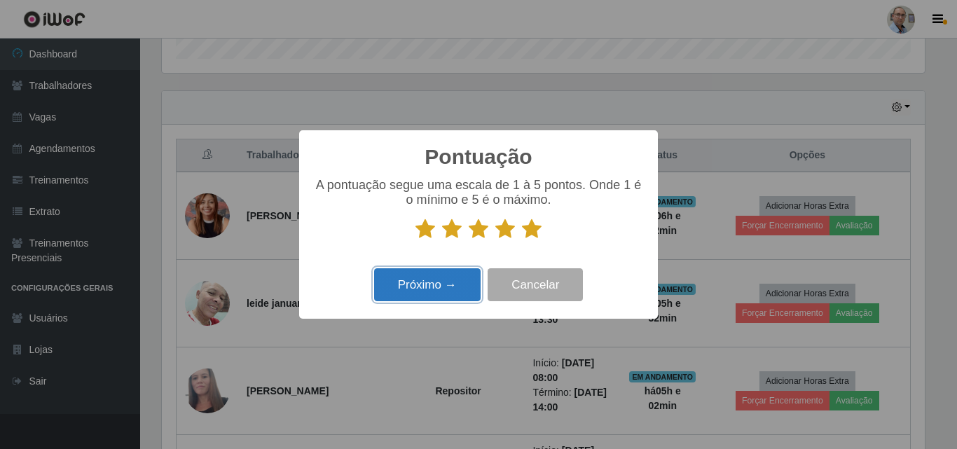
click at [415, 282] on button "Próximo →" at bounding box center [427, 284] width 107 height 33
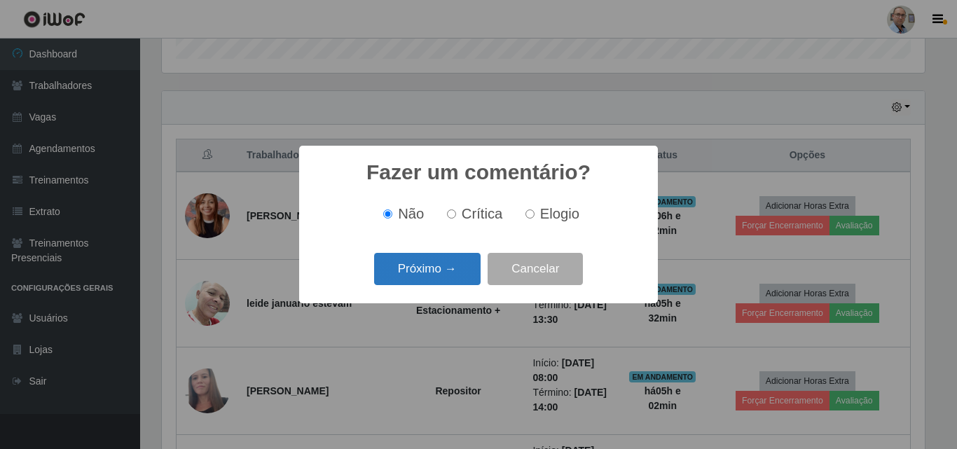
click at [430, 270] on button "Próximo →" at bounding box center [427, 269] width 107 height 33
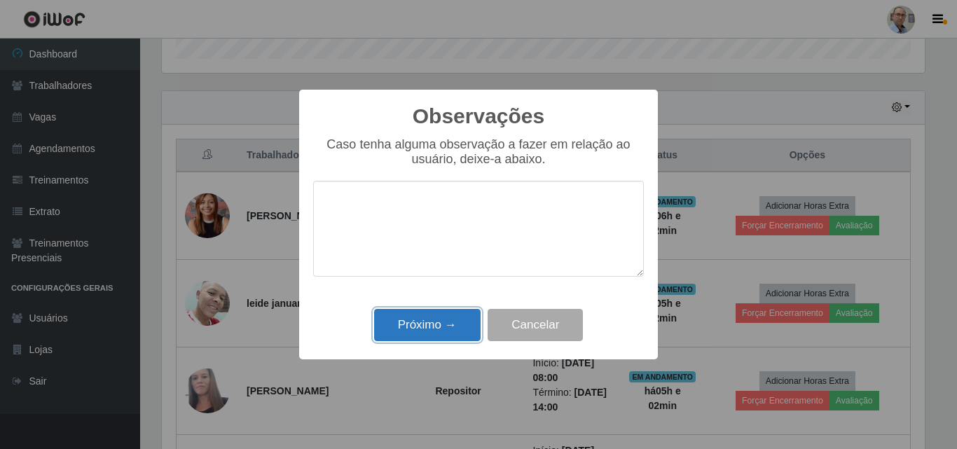
click at [428, 331] on button "Próximo →" at bounding box center [427, 325] width 107 height 33
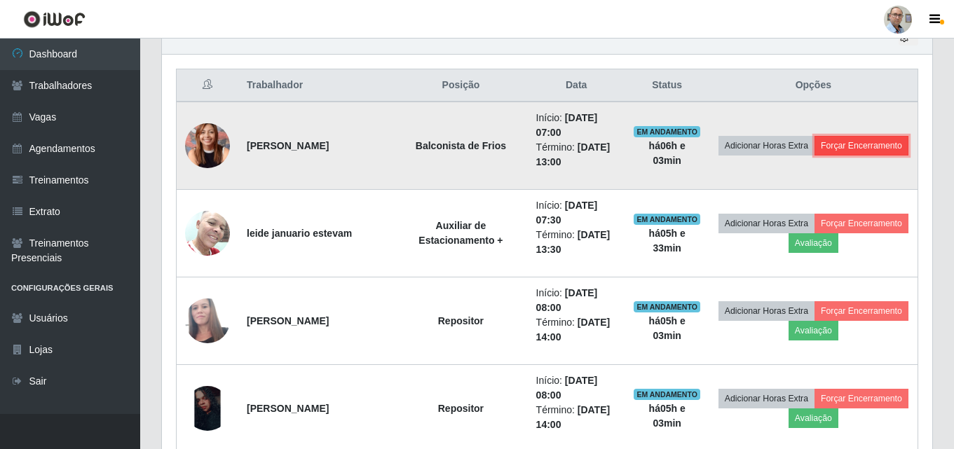
click at [814, 153] on button "Forçar Encerramento" at bounding box center [861, 146] width 94 height 20
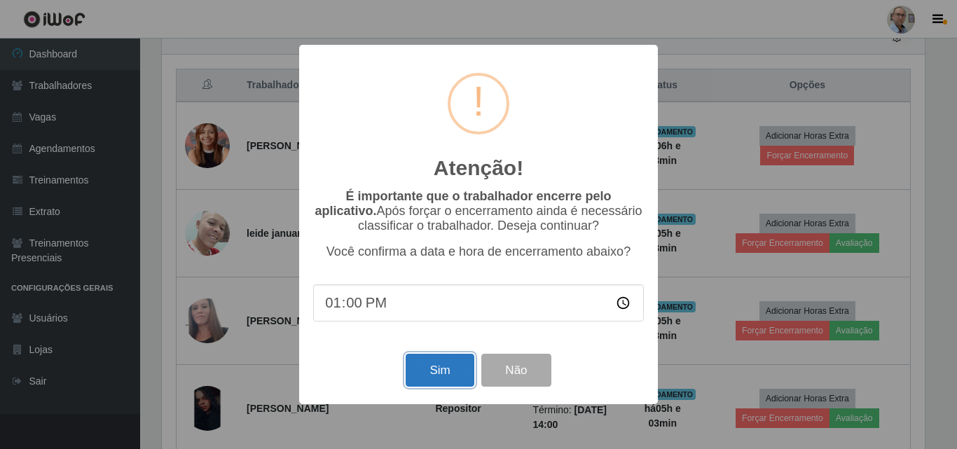
click at [418, 371] on button "Sim" at bounding box center [440, 370] width 68 height 33
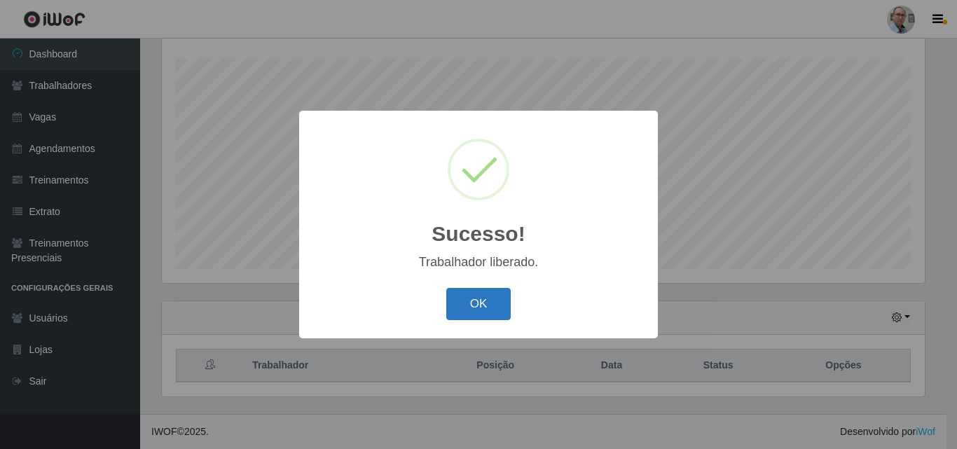
click at [473, 307] on button "OK" at bounding box center [478, 304] width 65 height 33
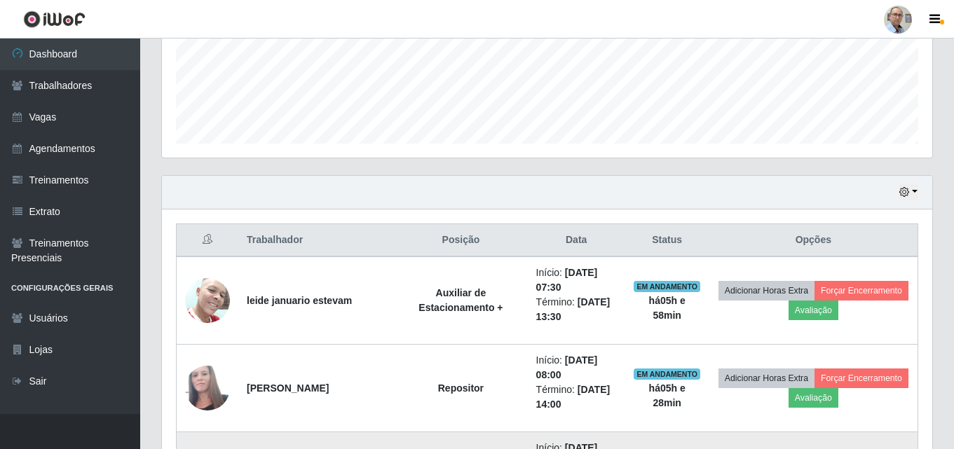
scroll to position [512, 0]
